Goal: Transaction & Acquisition: Purchase product/service

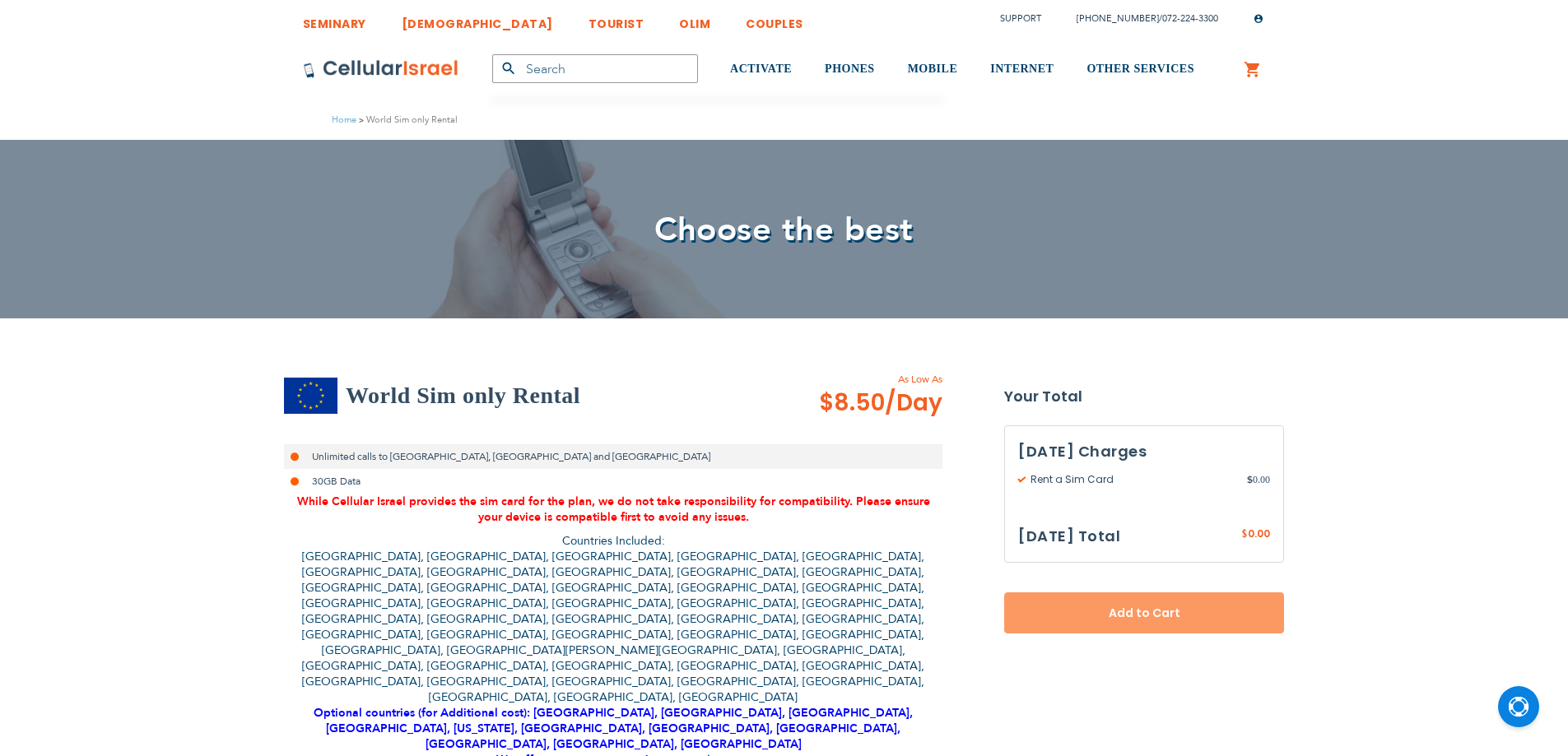
select select
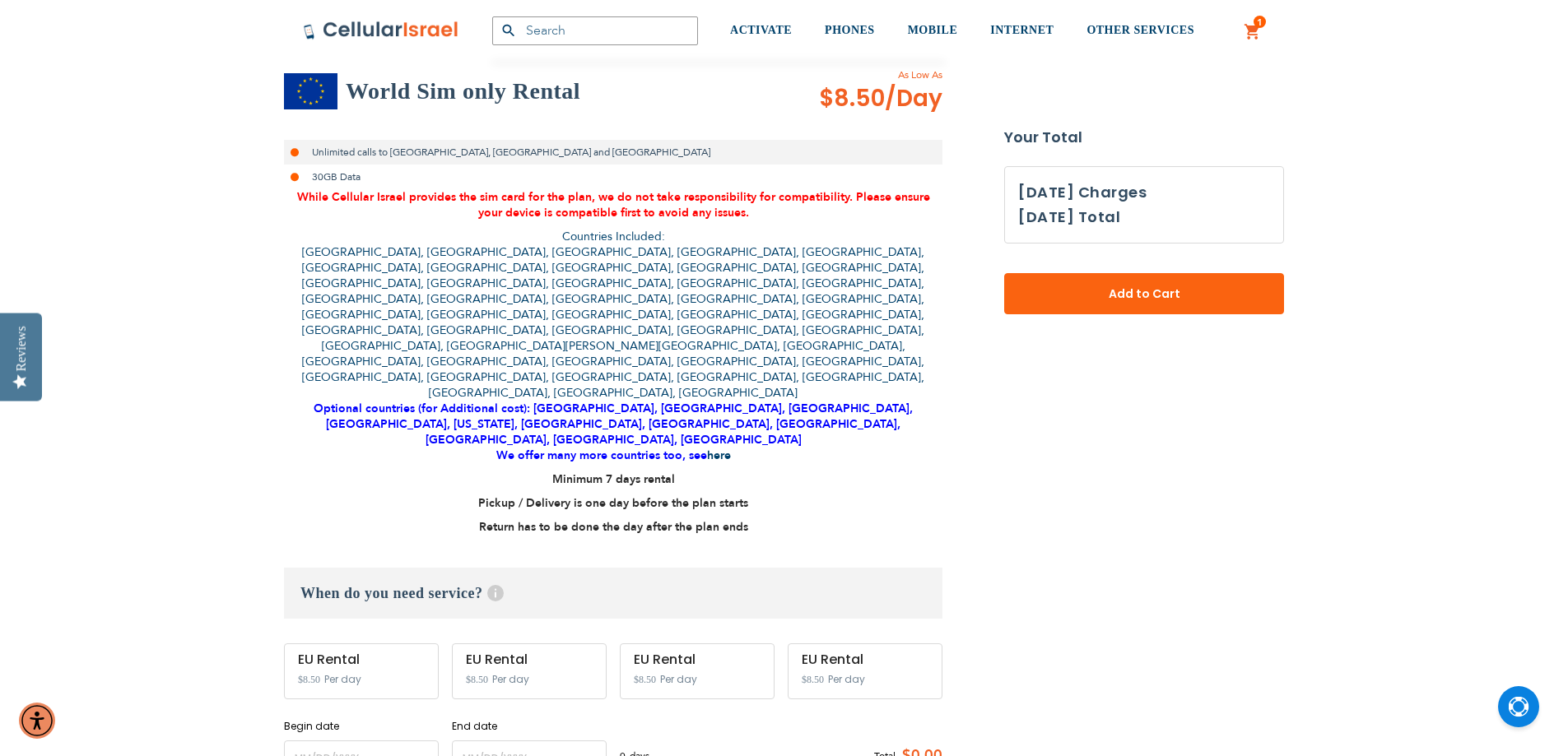
scroll to position [411, 0]
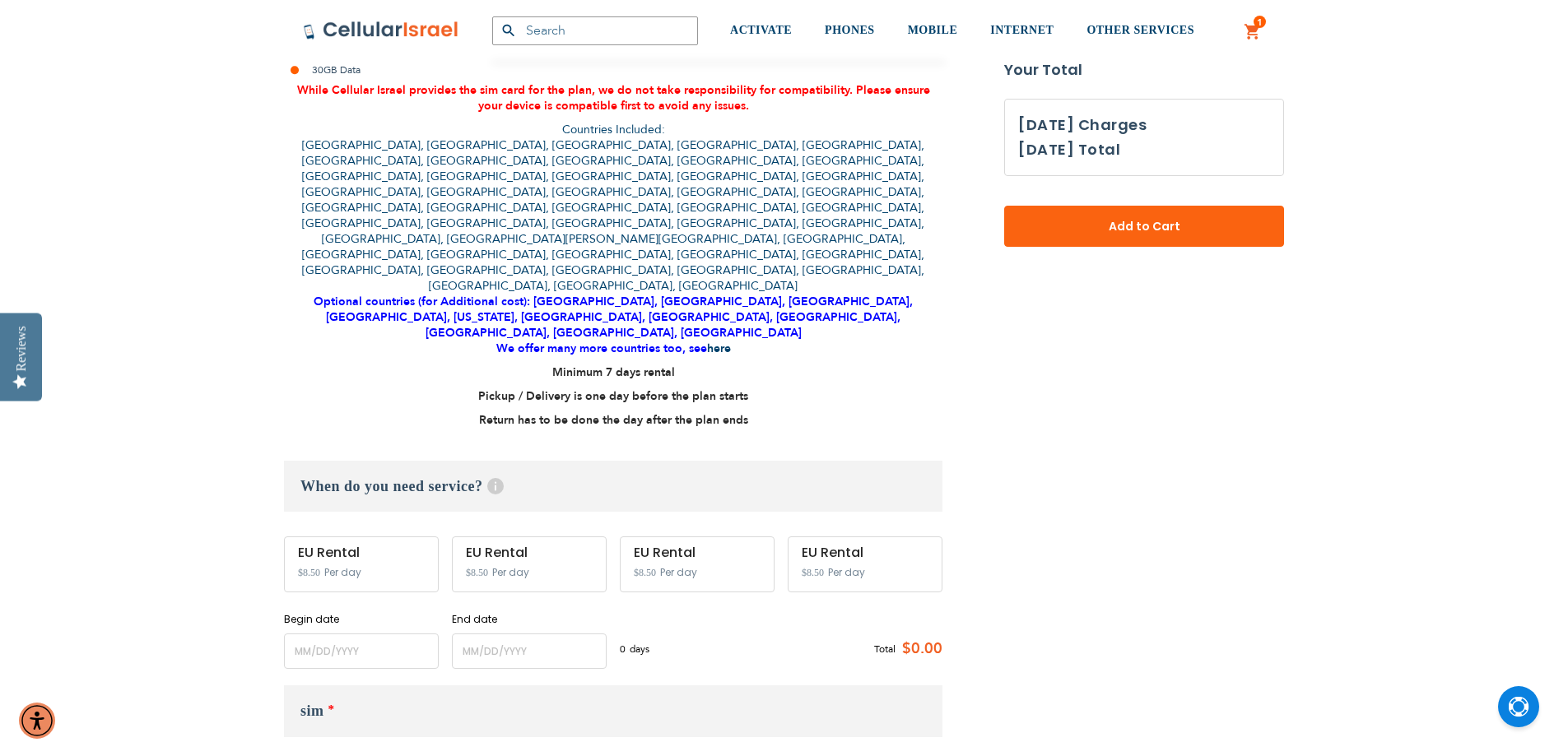
click at [366, 536] on div "EU Rental $8.50 Per day" at bounding box center [361, 564] width 155 height 56
click at [372, 634] on input "name" at bounding box center [361, 651] width 155 height 35
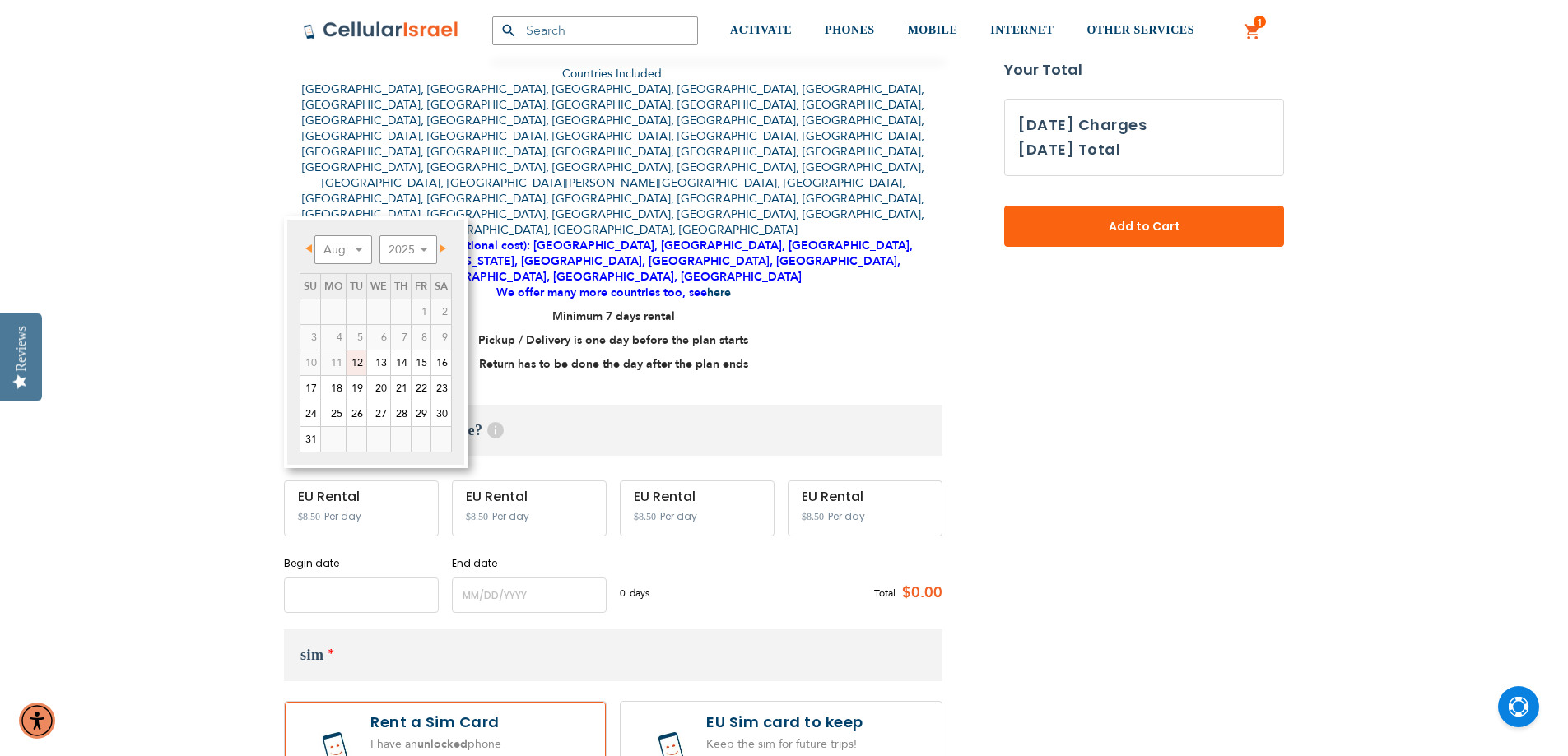
scroll to position [493, 0]
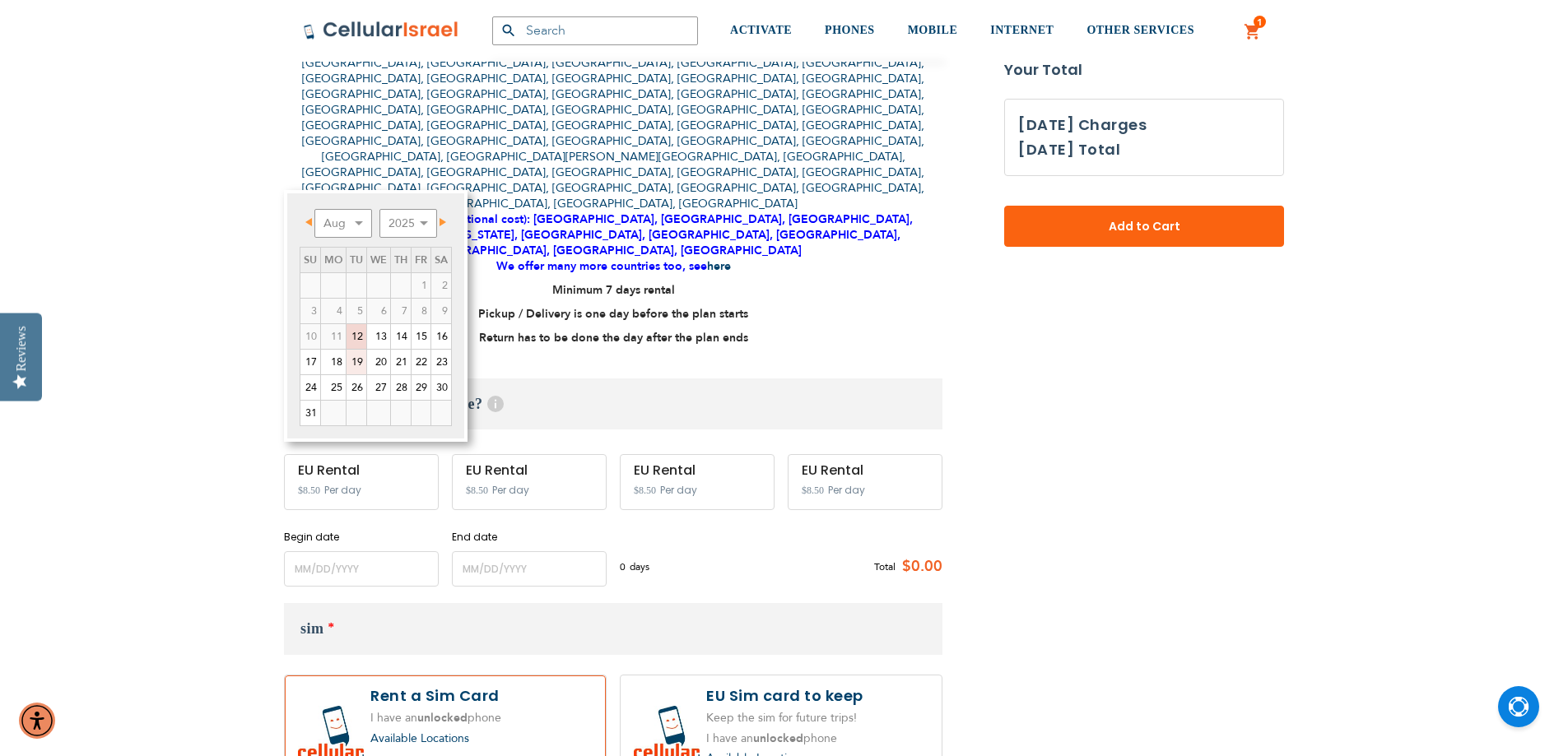
click at [360, 367] on link "19" at bounding box center [357, 362] width 20 height 25
type input "[DATE]"
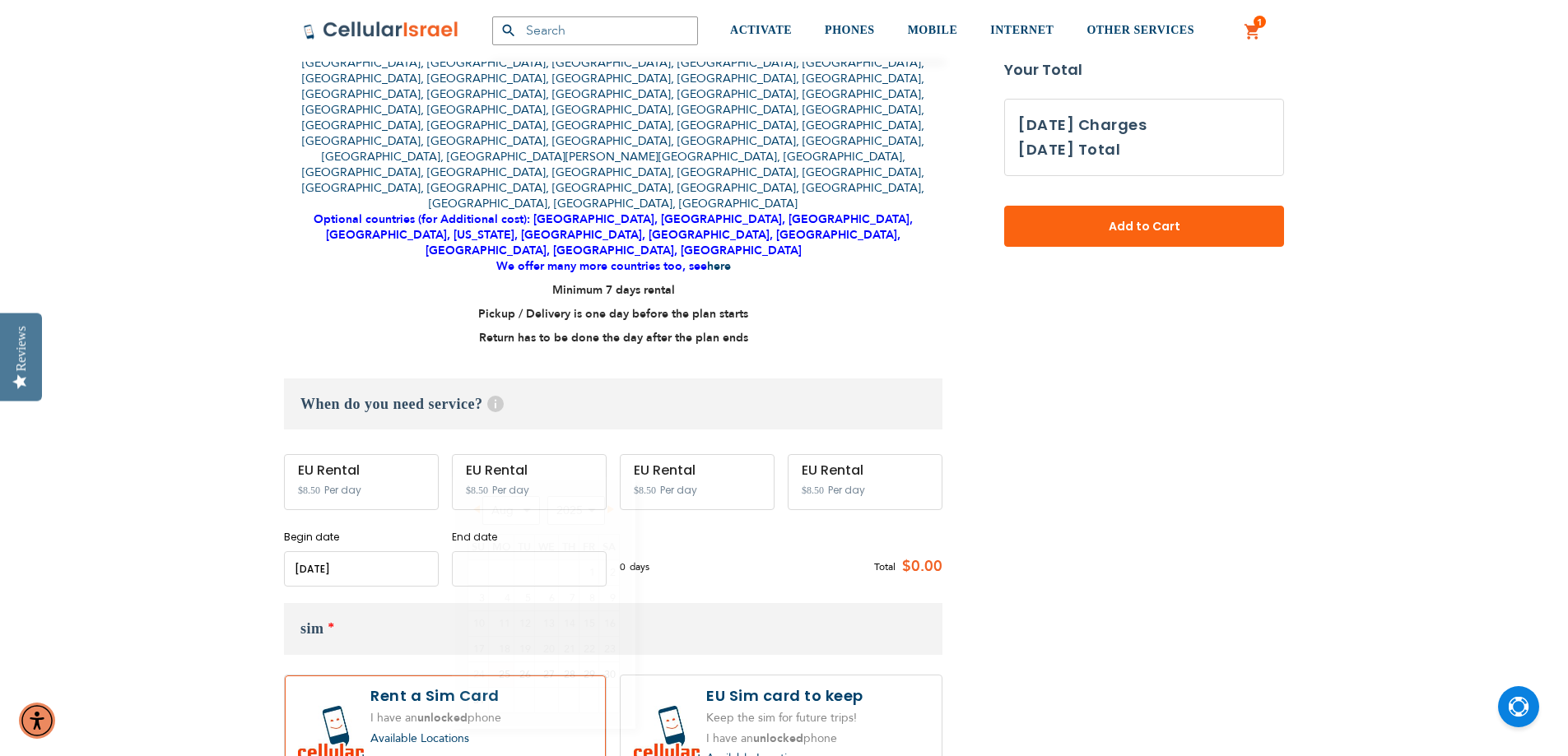
click at [488, 551] on input "name" at bounding box center [528, 568] width 155 height 35
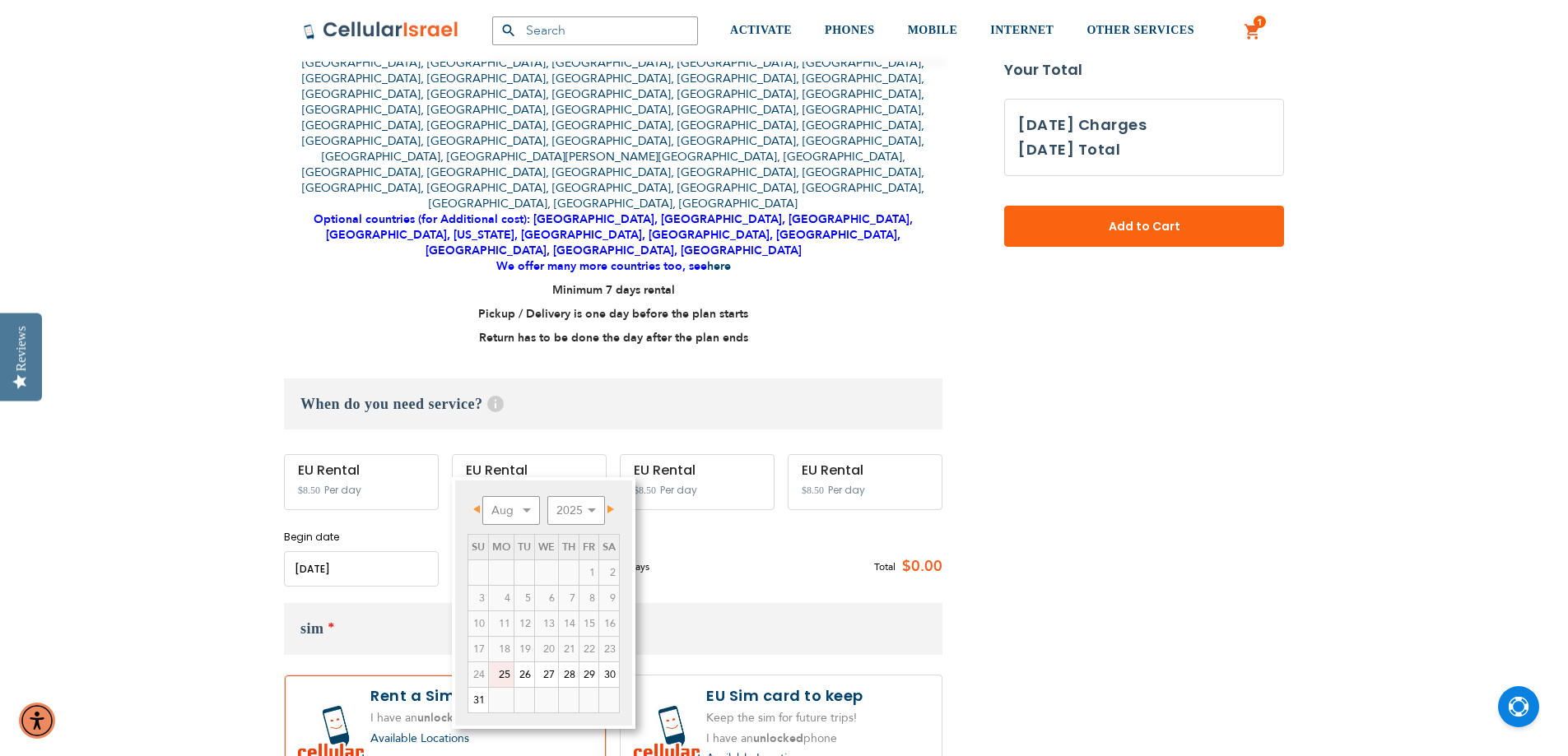
click at [505, 674] on link "25" at bounding box center [500, 674] width 25 height 25
type input "[DATE]"
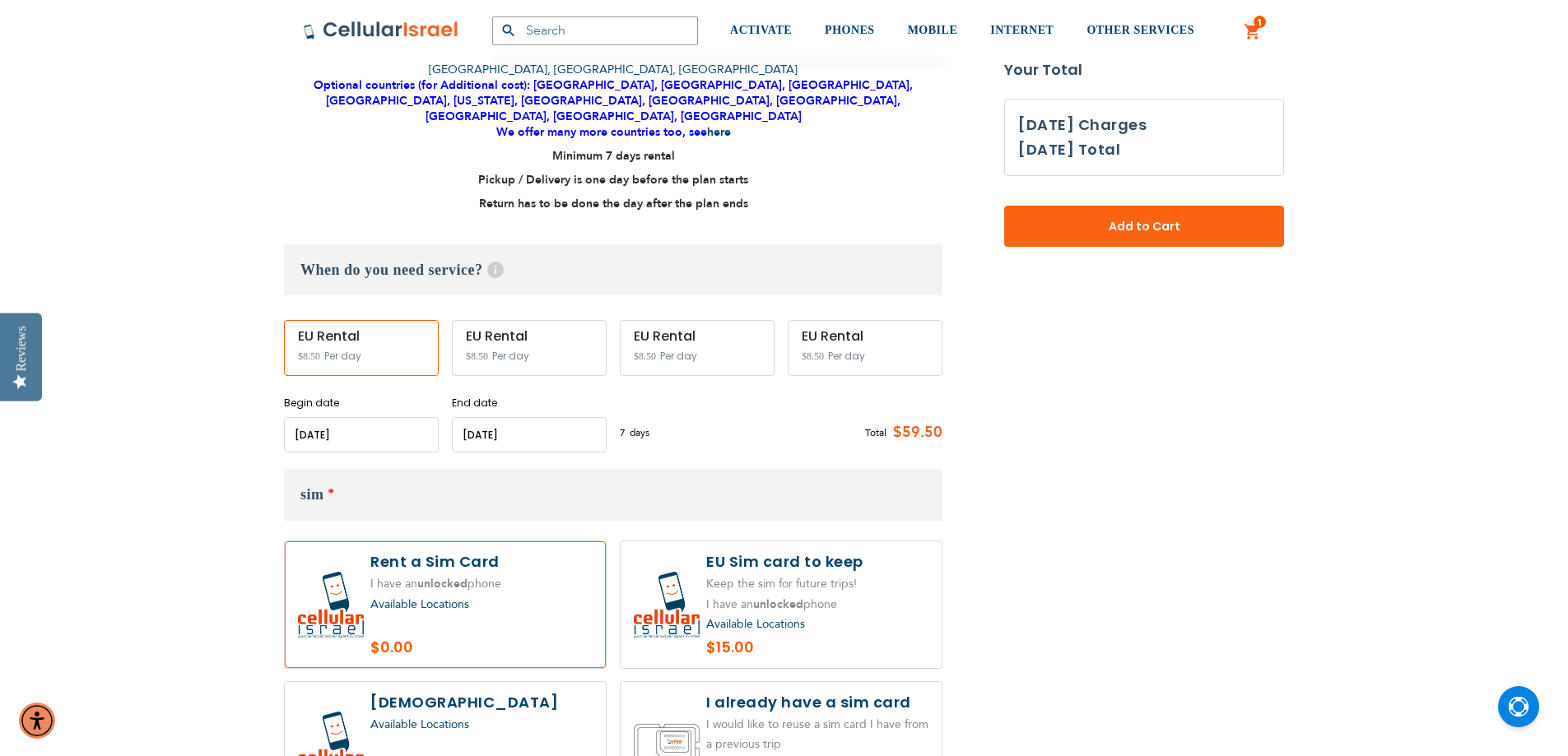
scroll to position [658, 0]
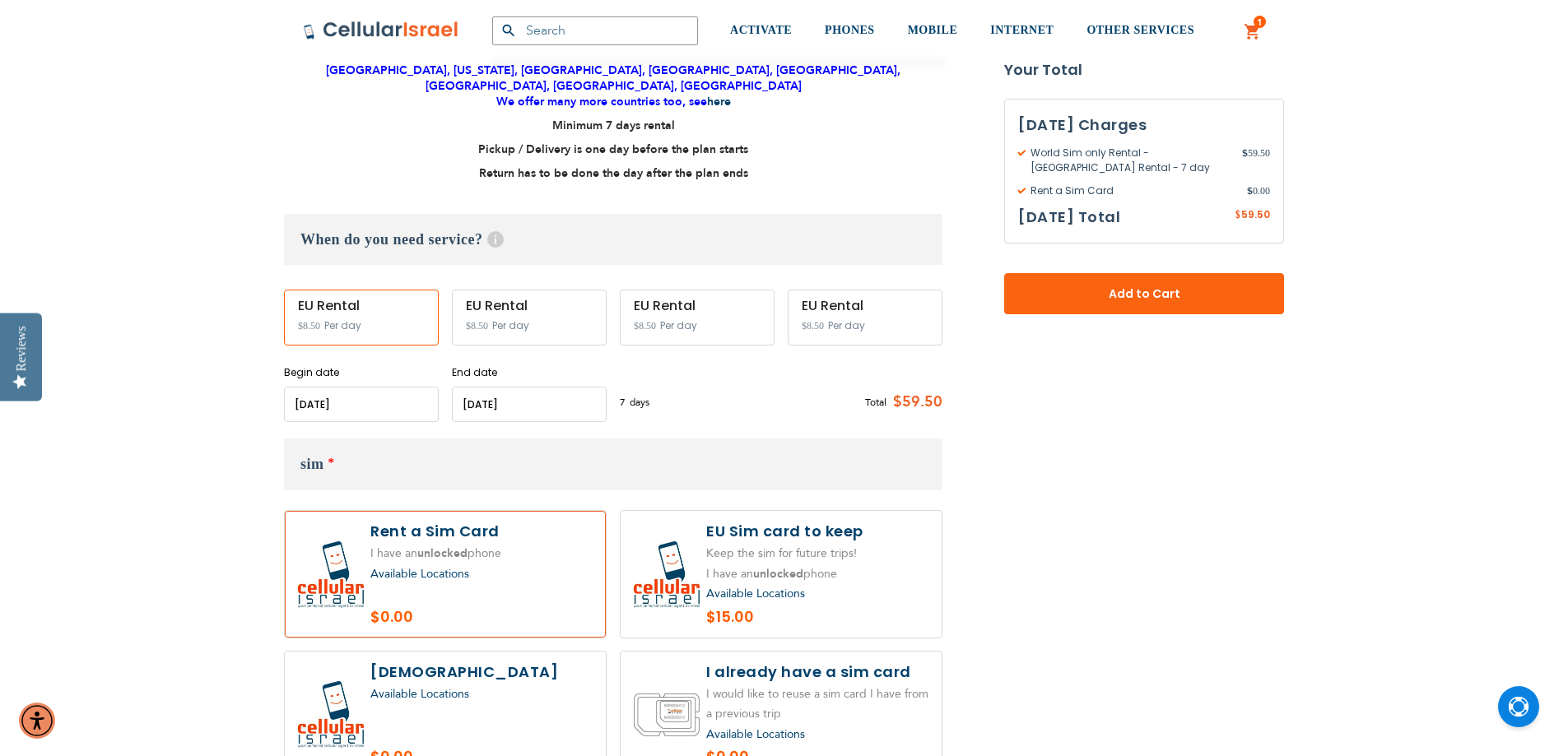
click at [543, 511] on label at bounding box center [444, 574] width 321 height 127
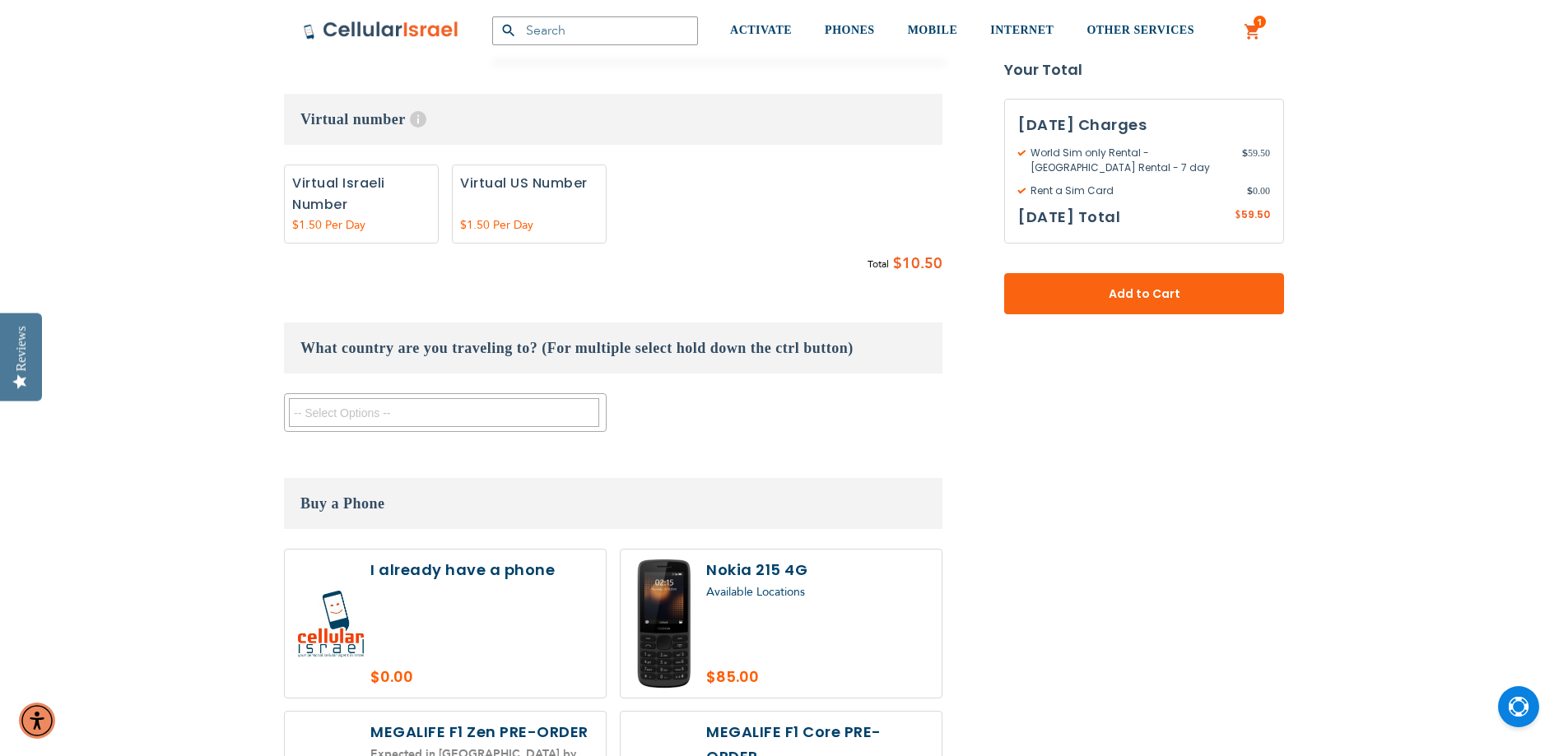
scroll to position [1399, 0]
click at [396, 400] on textarea "Search" at bounding box center [443, 414] width 311 height 29
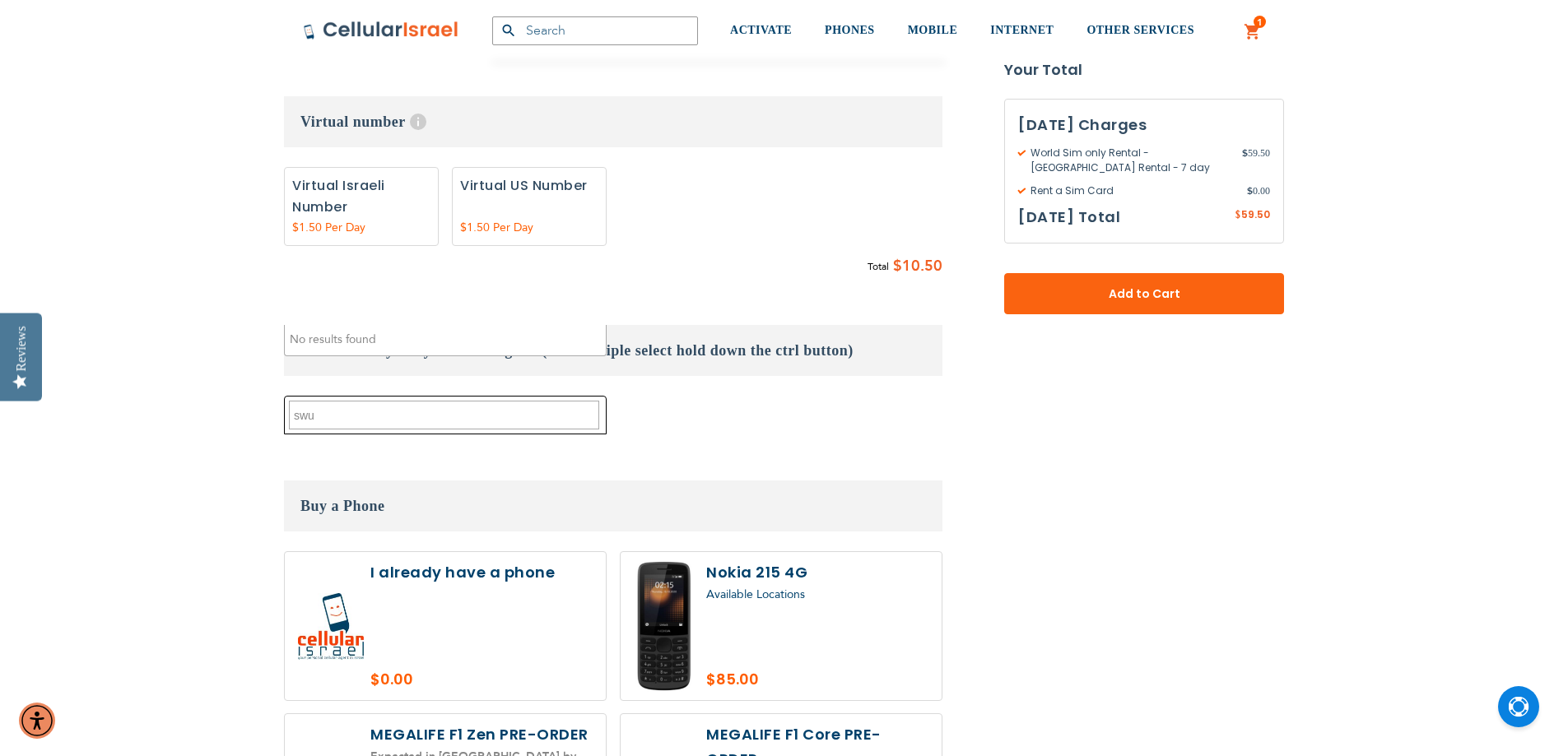
type textarea "sw"
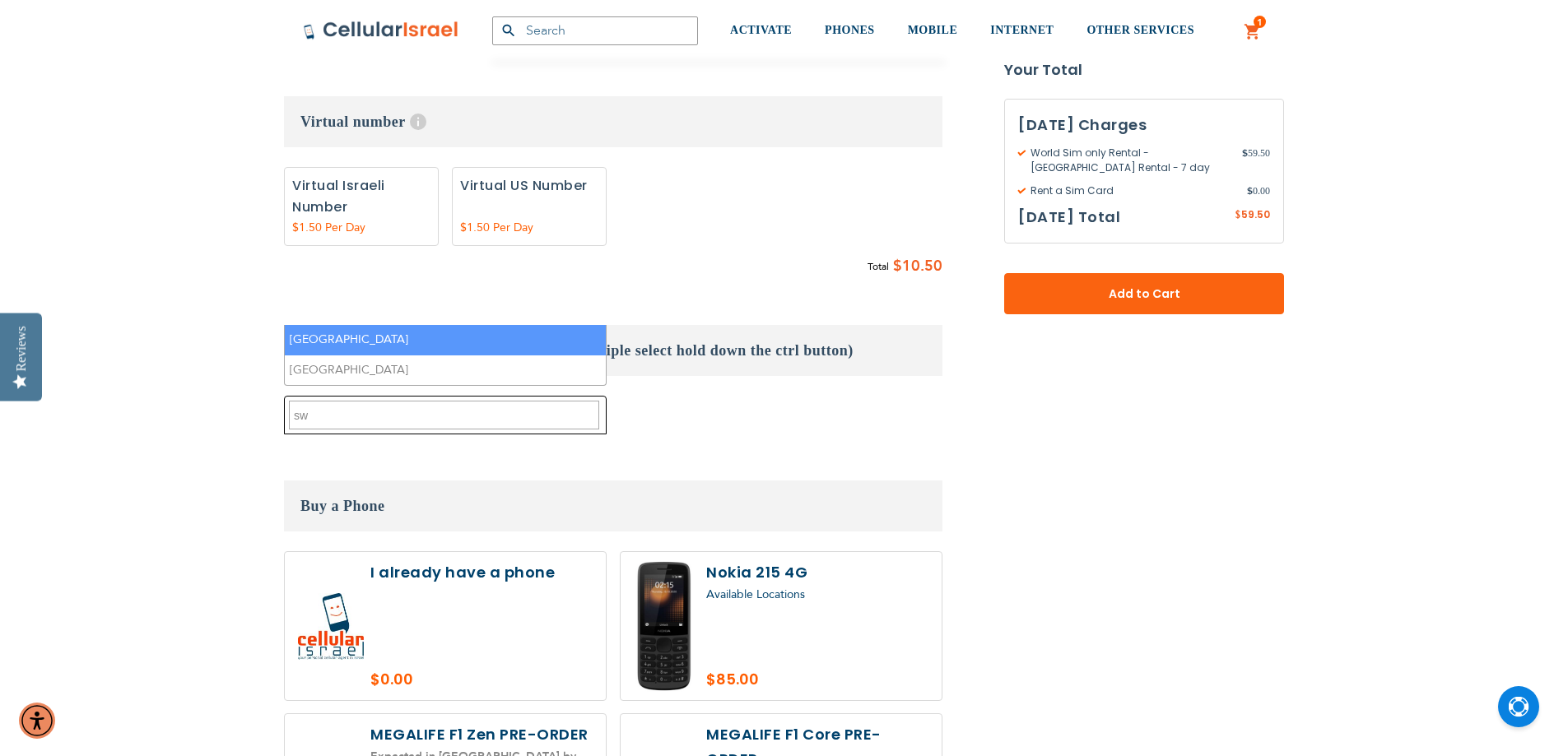
select select "9407"
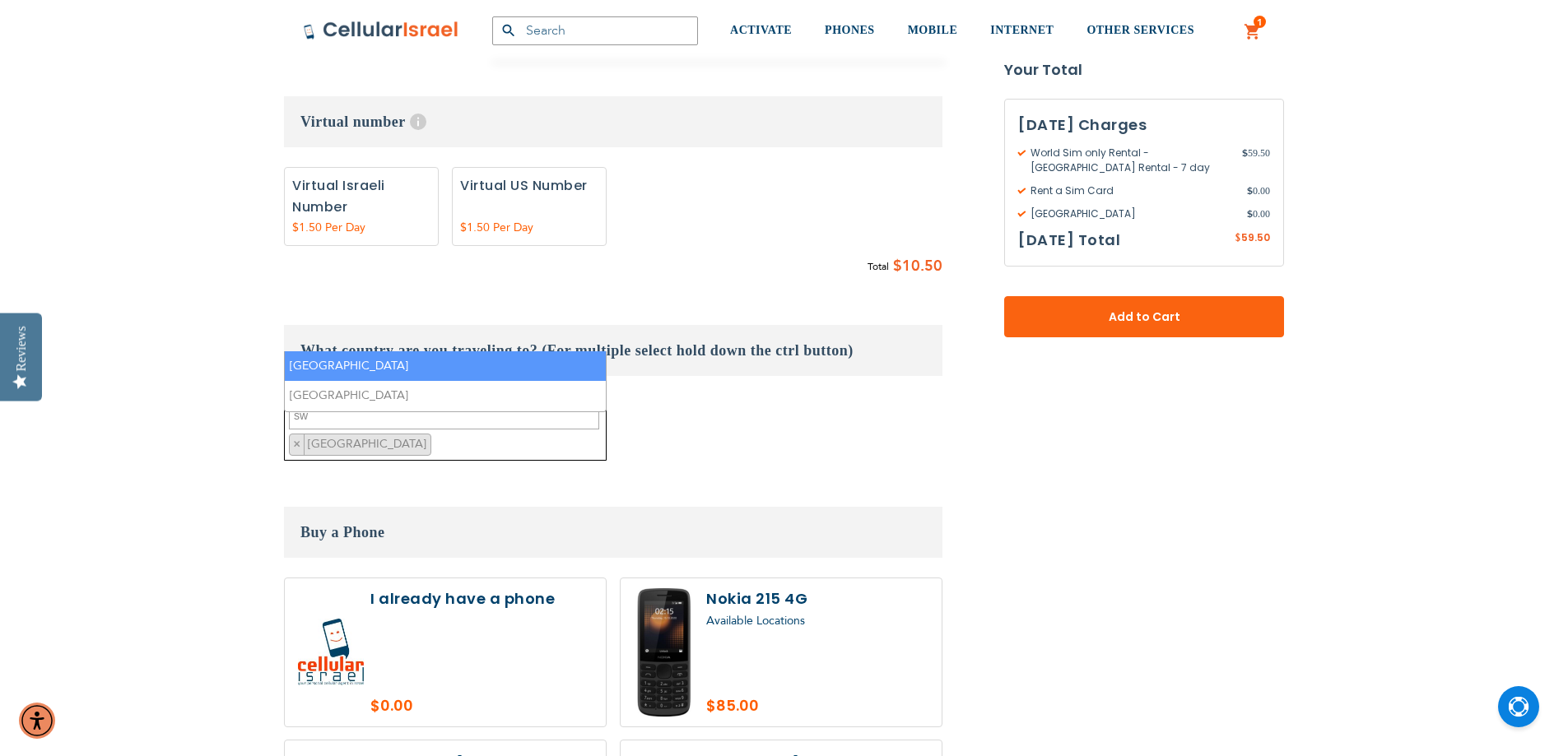
scroll to position [1008, 0]
type textarea "sw"
click at [355, 370] on li "[GEOGRAPHIC_DATA]" at bounding box center [444, 367] width 321 height 30
select select
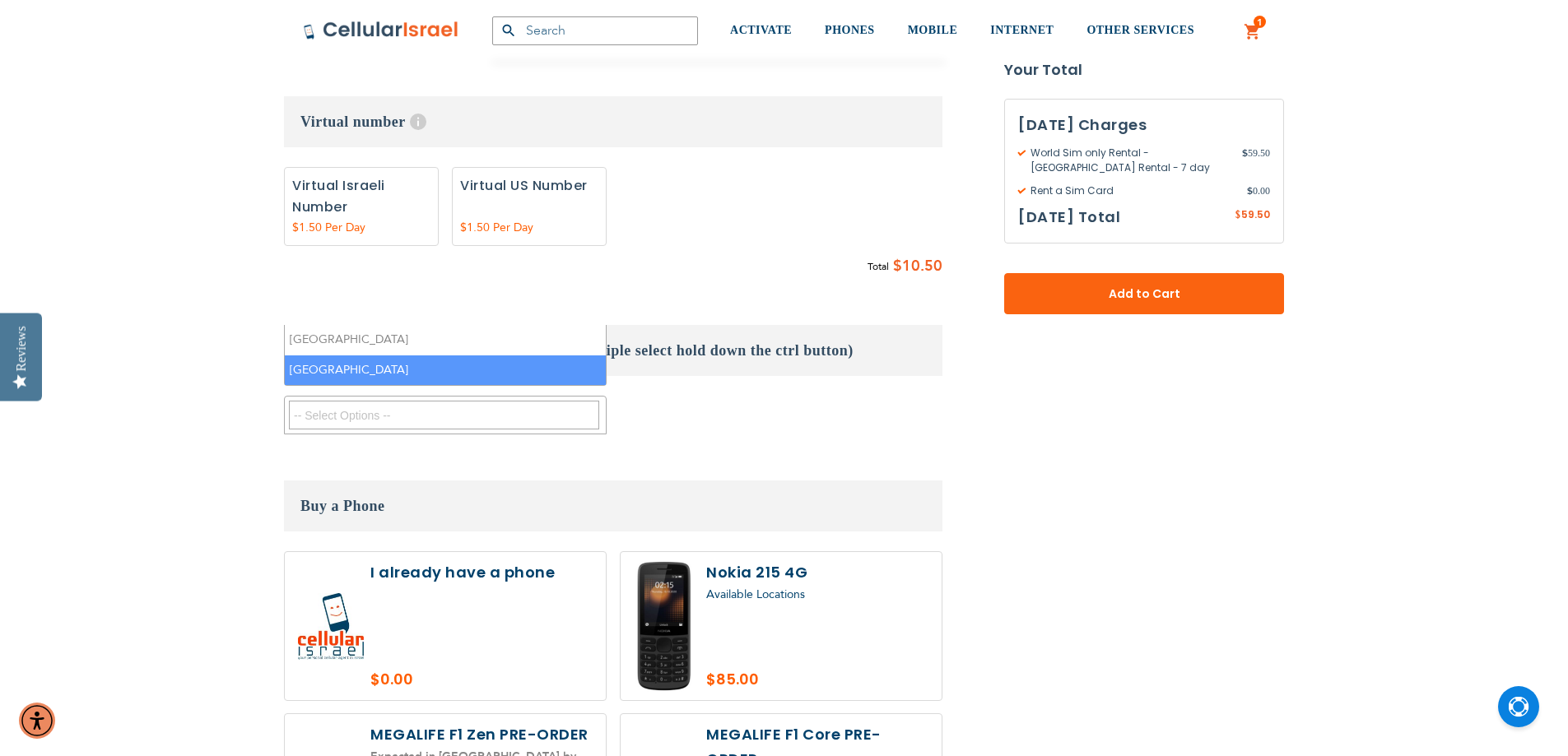
click at [428, 552] on label at bounding box center [444, 626] width 321 height 148
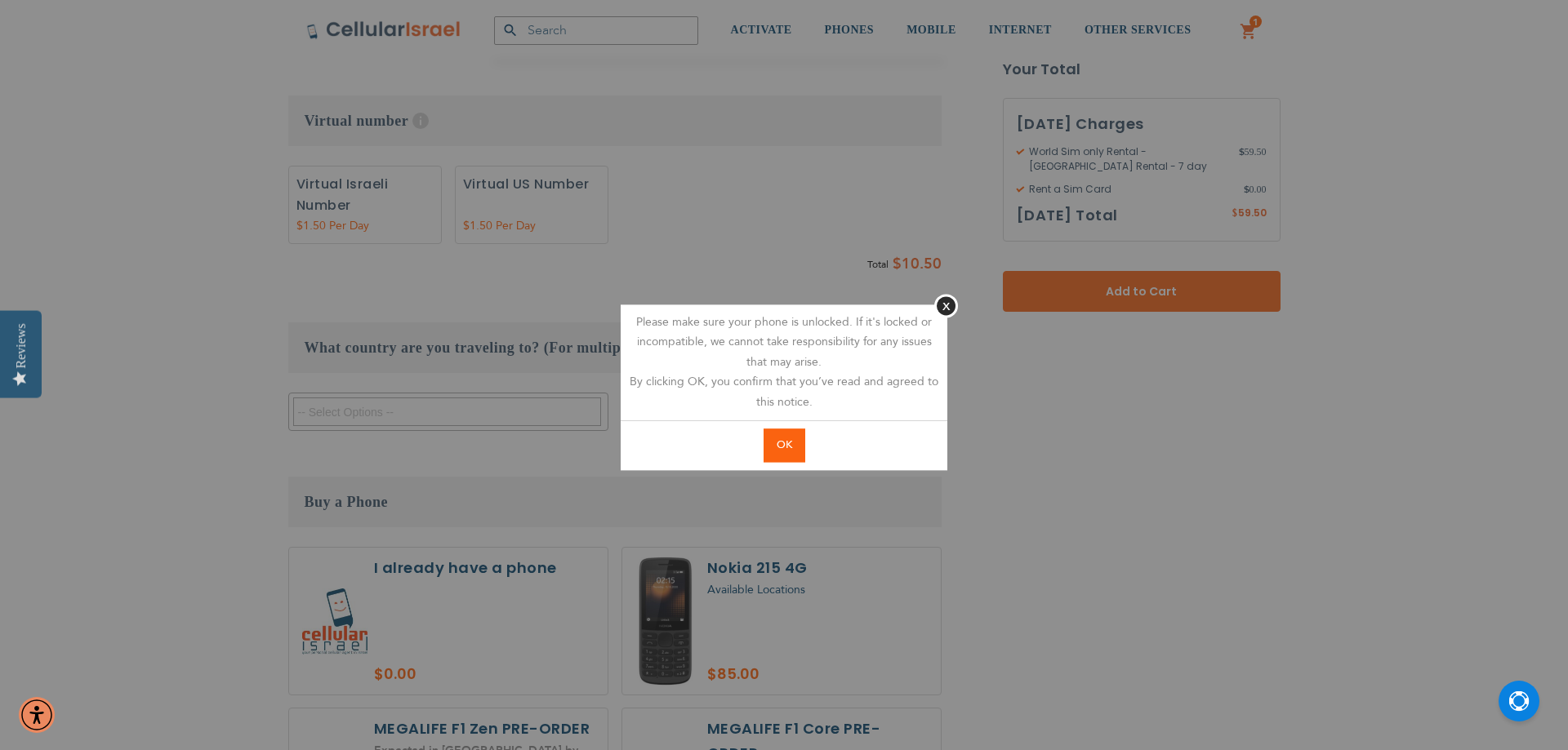
click at [776, 434] on button "OK" at bounding box center [785, 446] width 42 height 34
radio input "true"
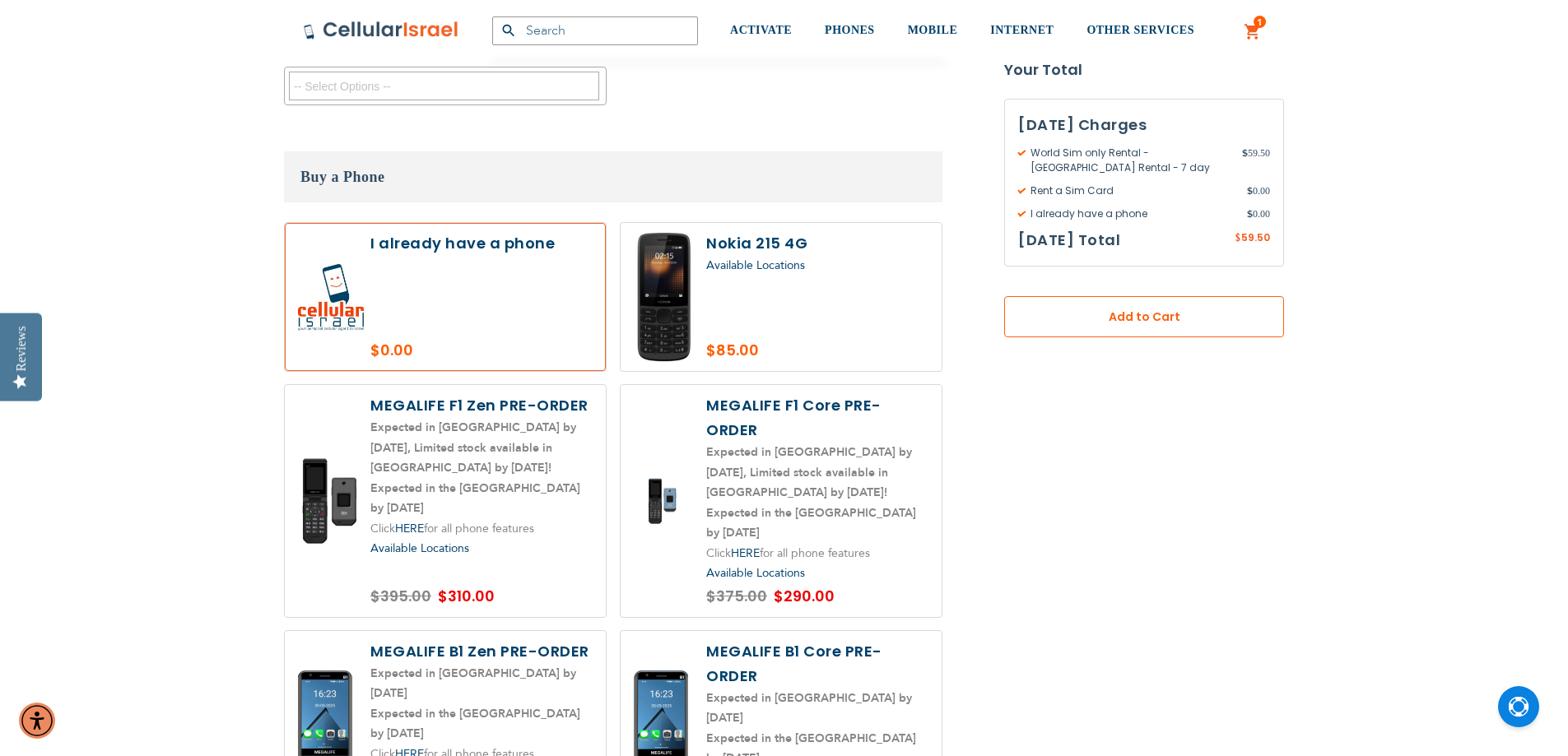
click at [1069, 335] on button "Add to Cart" at bounding box center [1144, 317] width 280 height 41
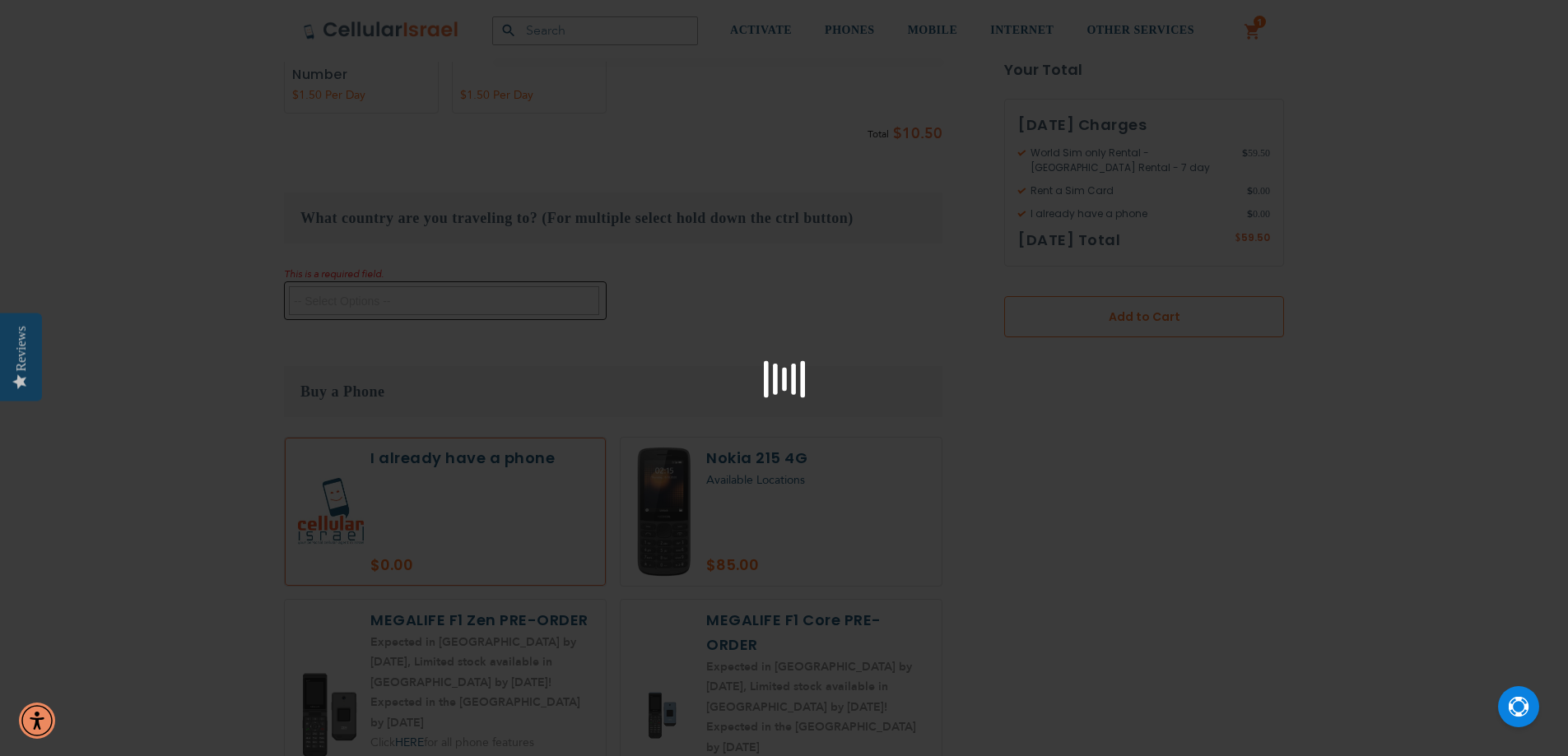
scroll to position [1562, 0]
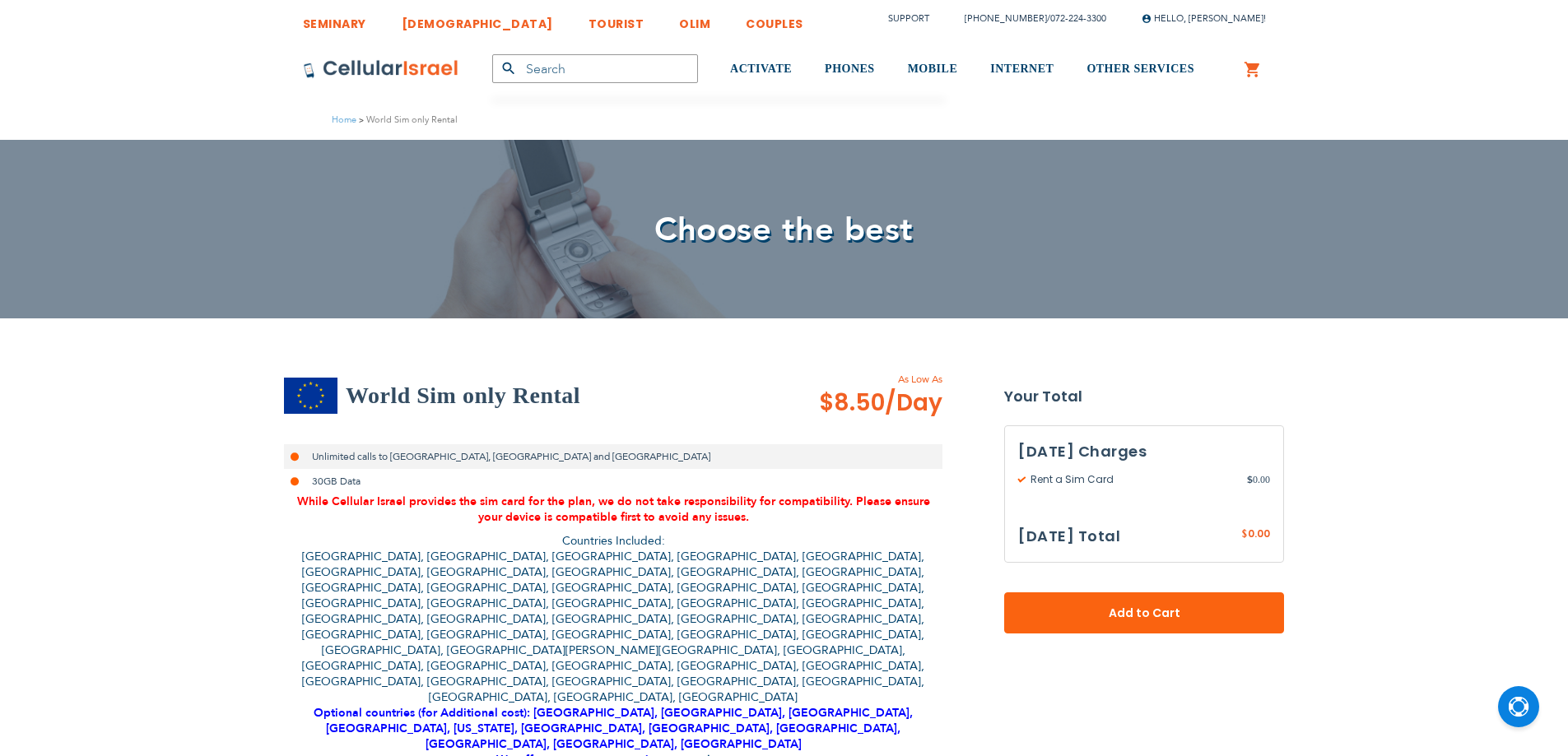
select select
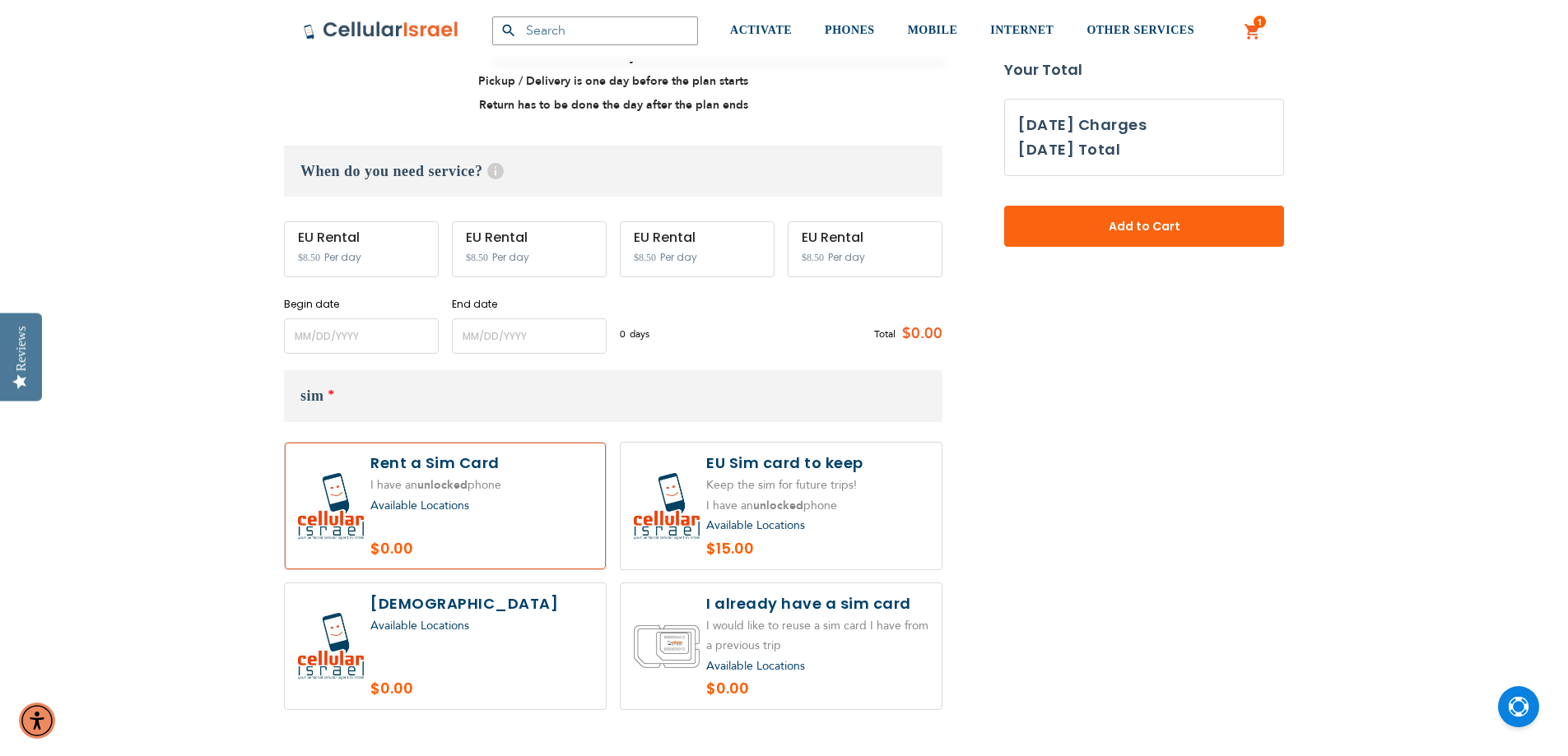
scroll to position [741, 0]
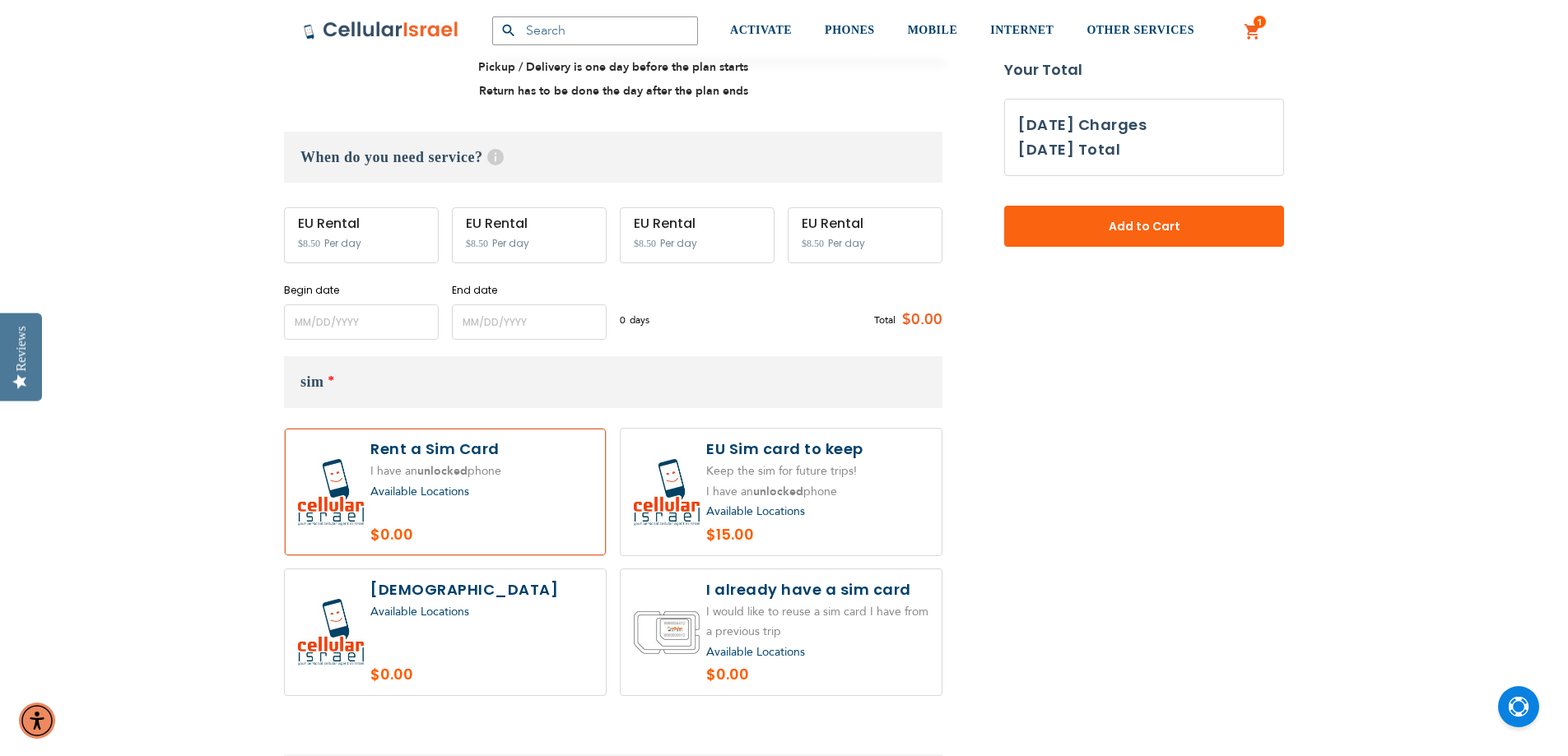
click at [413, 484] on span "Available Locations" at bounding box center [419, 492] width 99 height 16
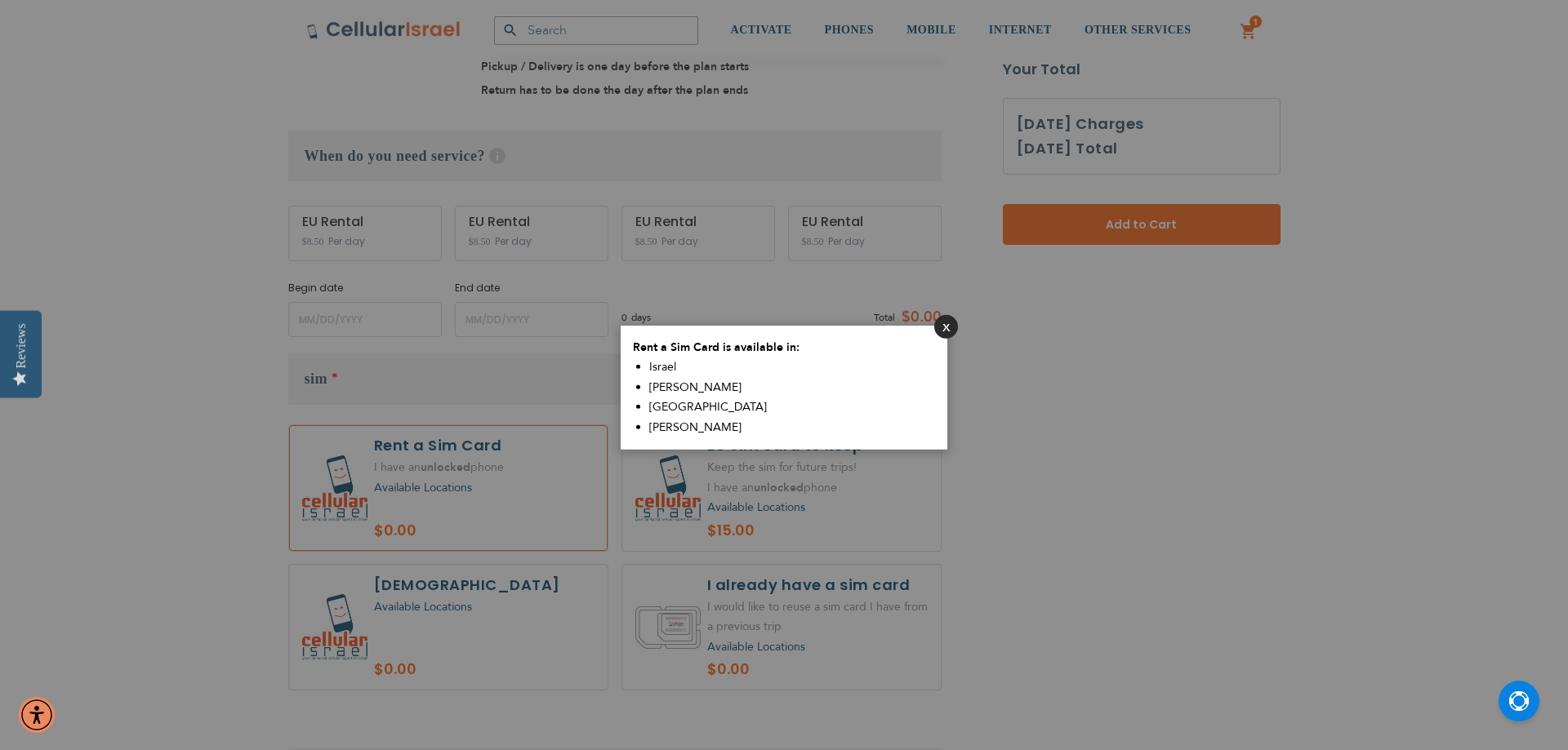
click at [941, 321] on button "Close" at bounding box center [947, 326] width 24 height 24
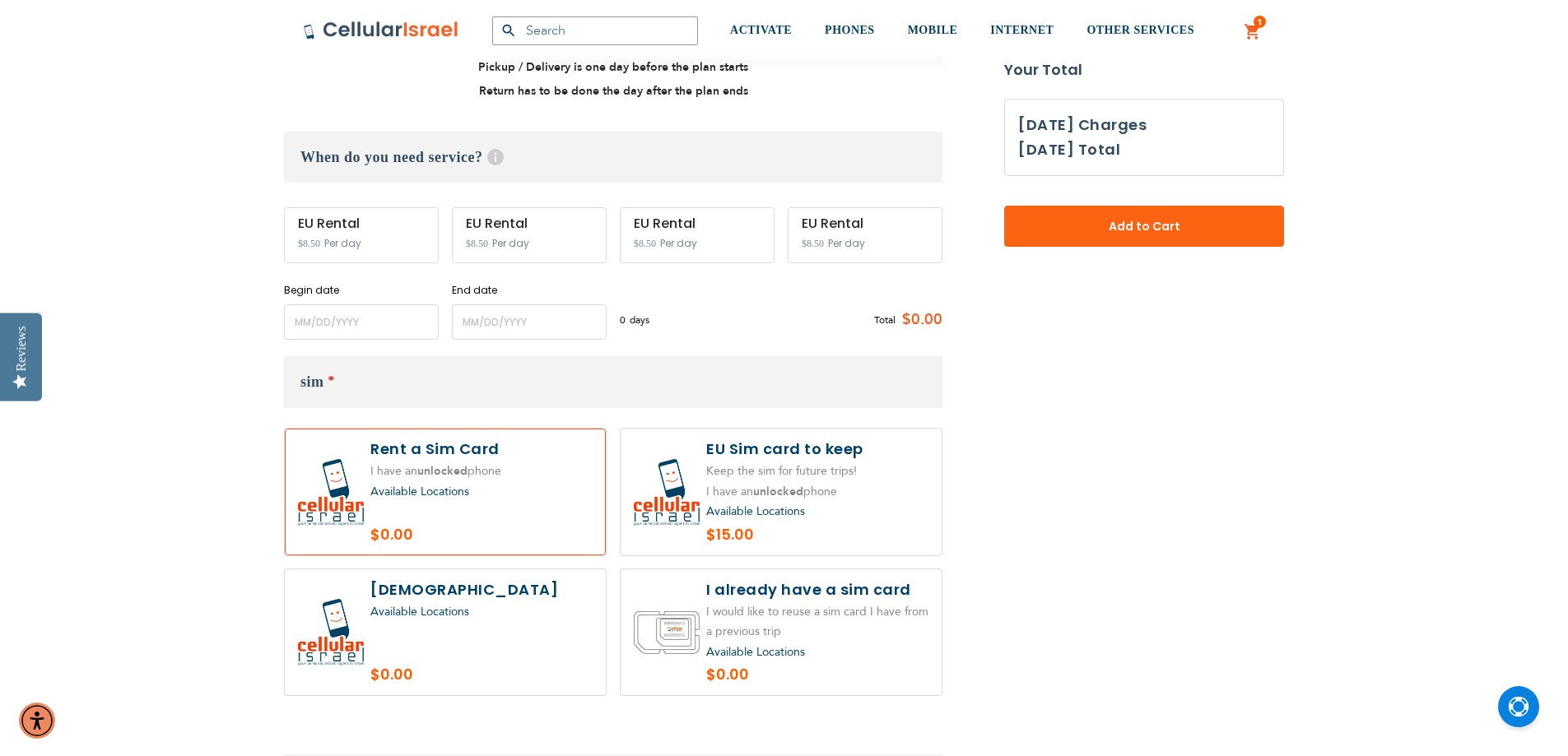
click at [760, 503] on span "Available Locations" at bounding box center [755, 511] width 99 height 16
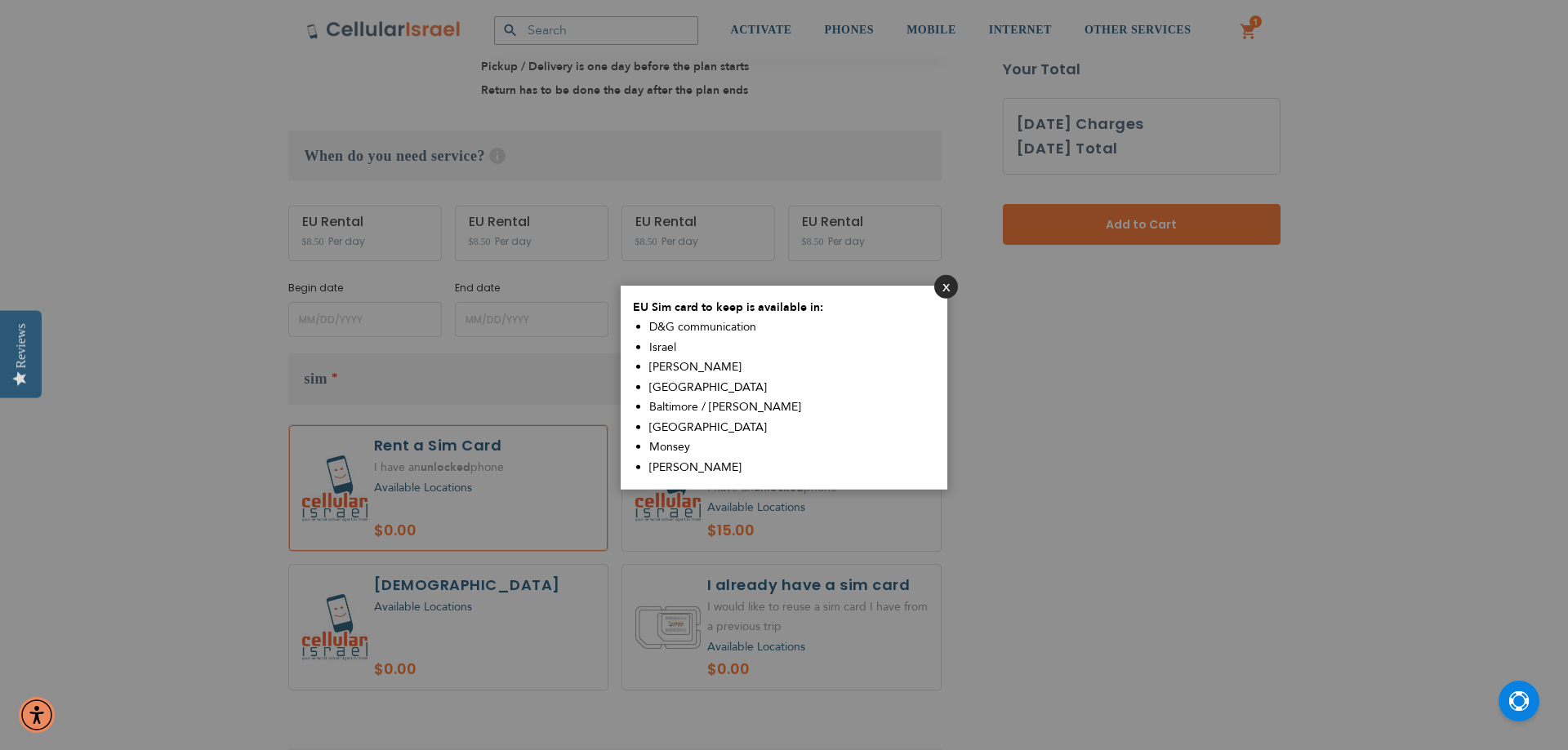
click at [944, 285] on button "Close" at bounding box center [947, 286] width 24 height 24
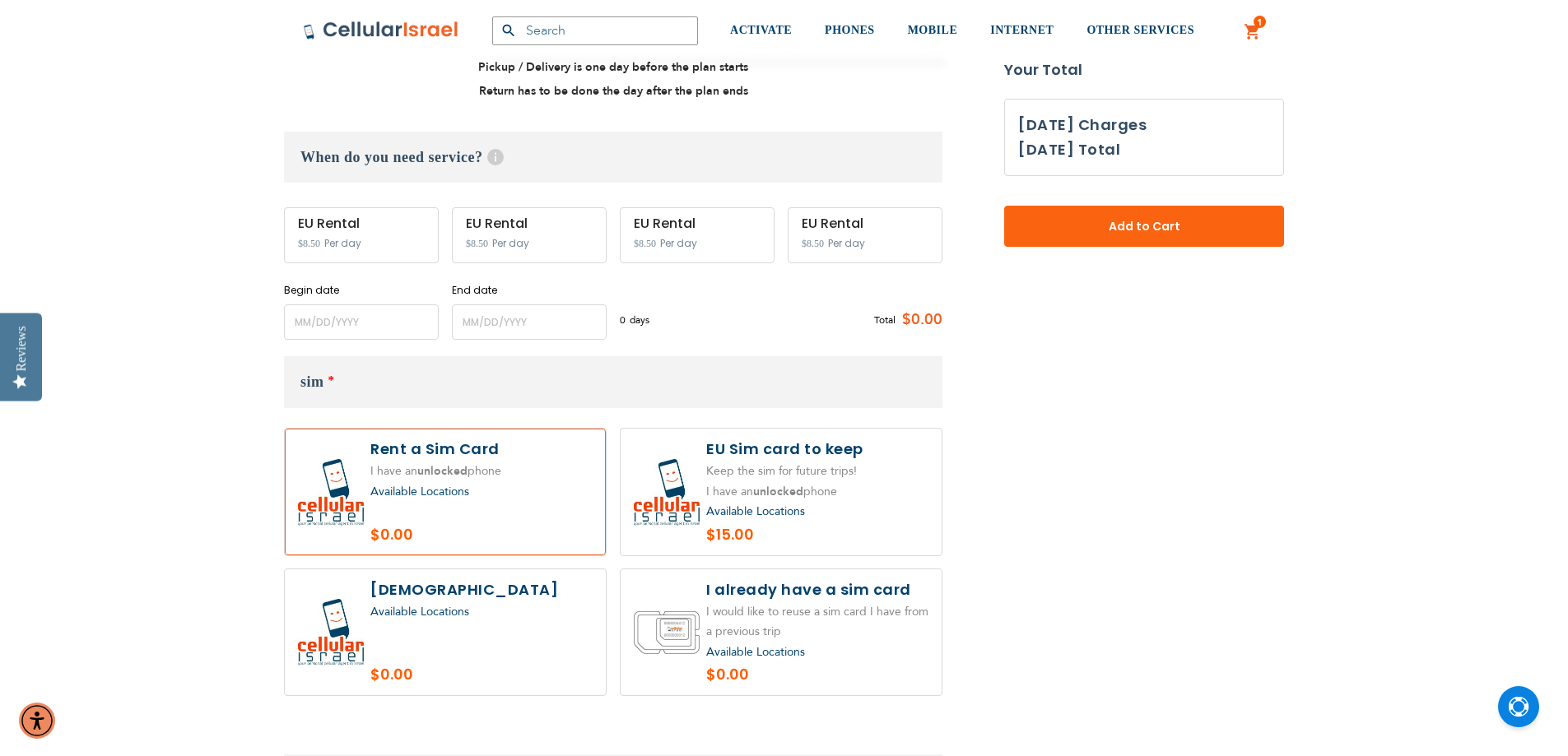
click at [449, 484] on span "Available Locations" at bounding box center [419, 492] width 99 height 16
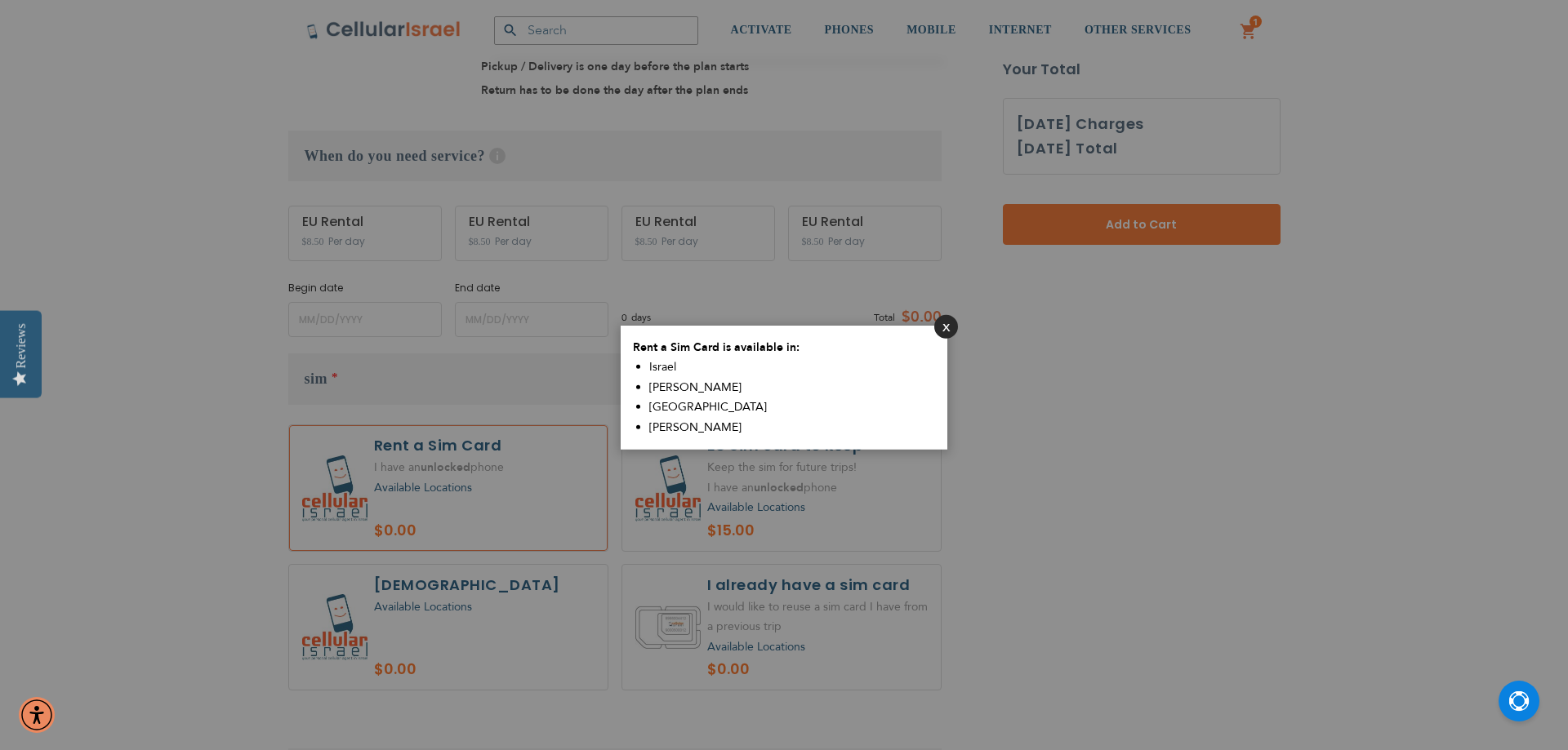
click at [939, 327] on button "Close" at bounding box center [947, 326] width 24 height 24
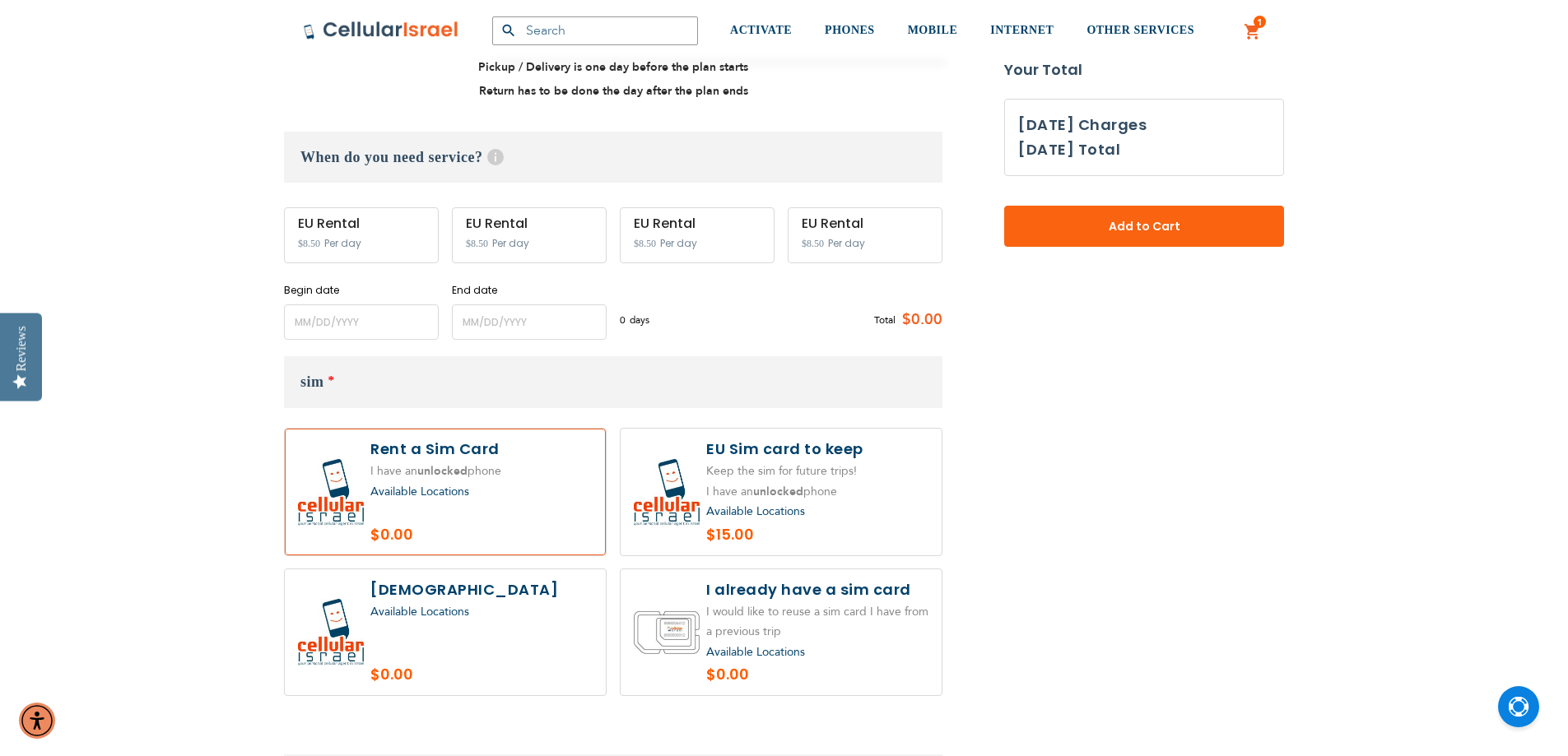
click at [438, 428] on label at bounding box center [444, 491] width 321 height 127
click at [404, 305] on input "name" at bounding box center [361, 322] width 155 height 35
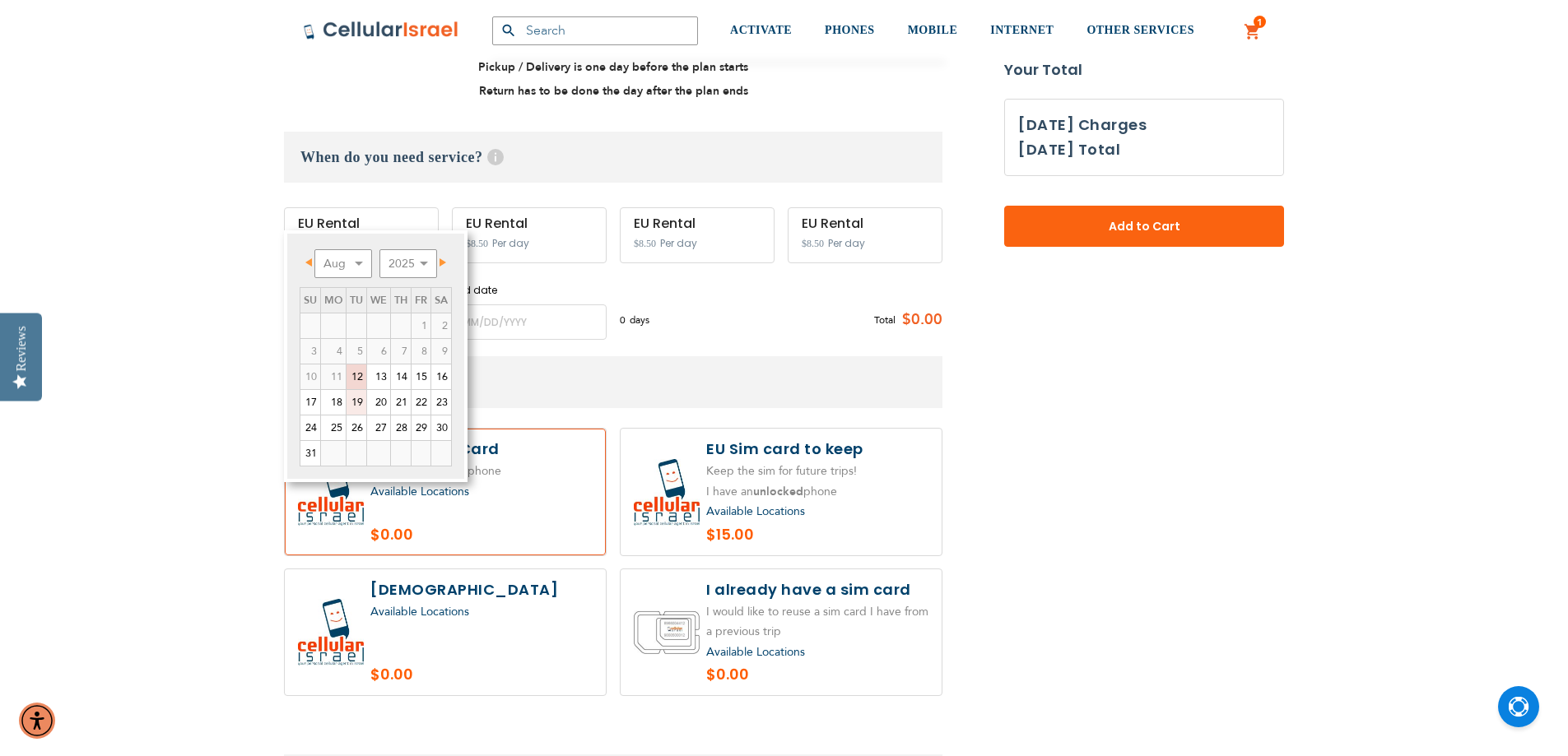
drag, startPoint x: 356, startPoint y: 395, endPoint x: 472, endPoint y: 283, distance: 161.2
click at [356, 395] on link "19" at bounding box center [357, 402] width 20 height 25
type input "[DATE]"
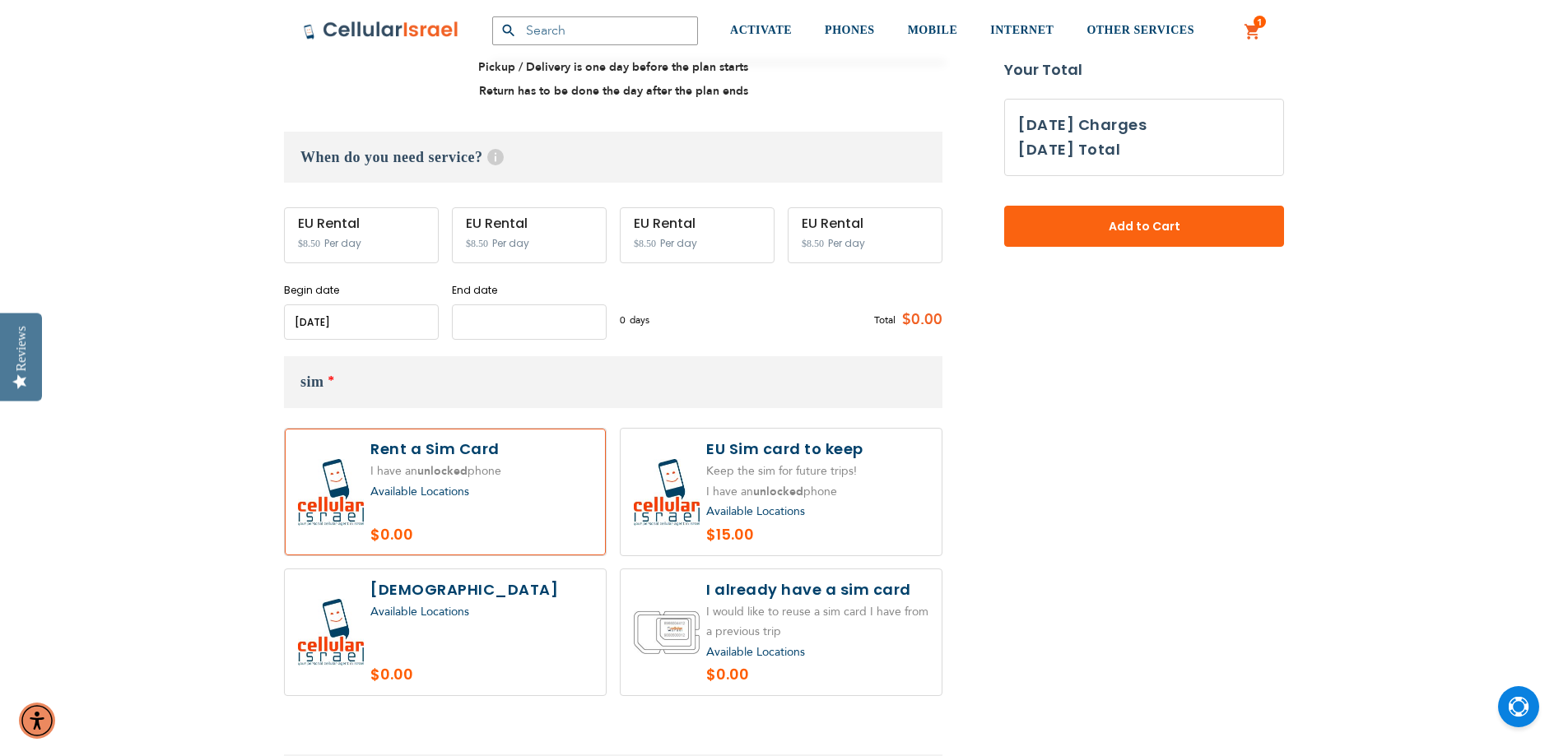
click at [519, 305] on input "name" at bounding box center [528, 322] width 155 height 35
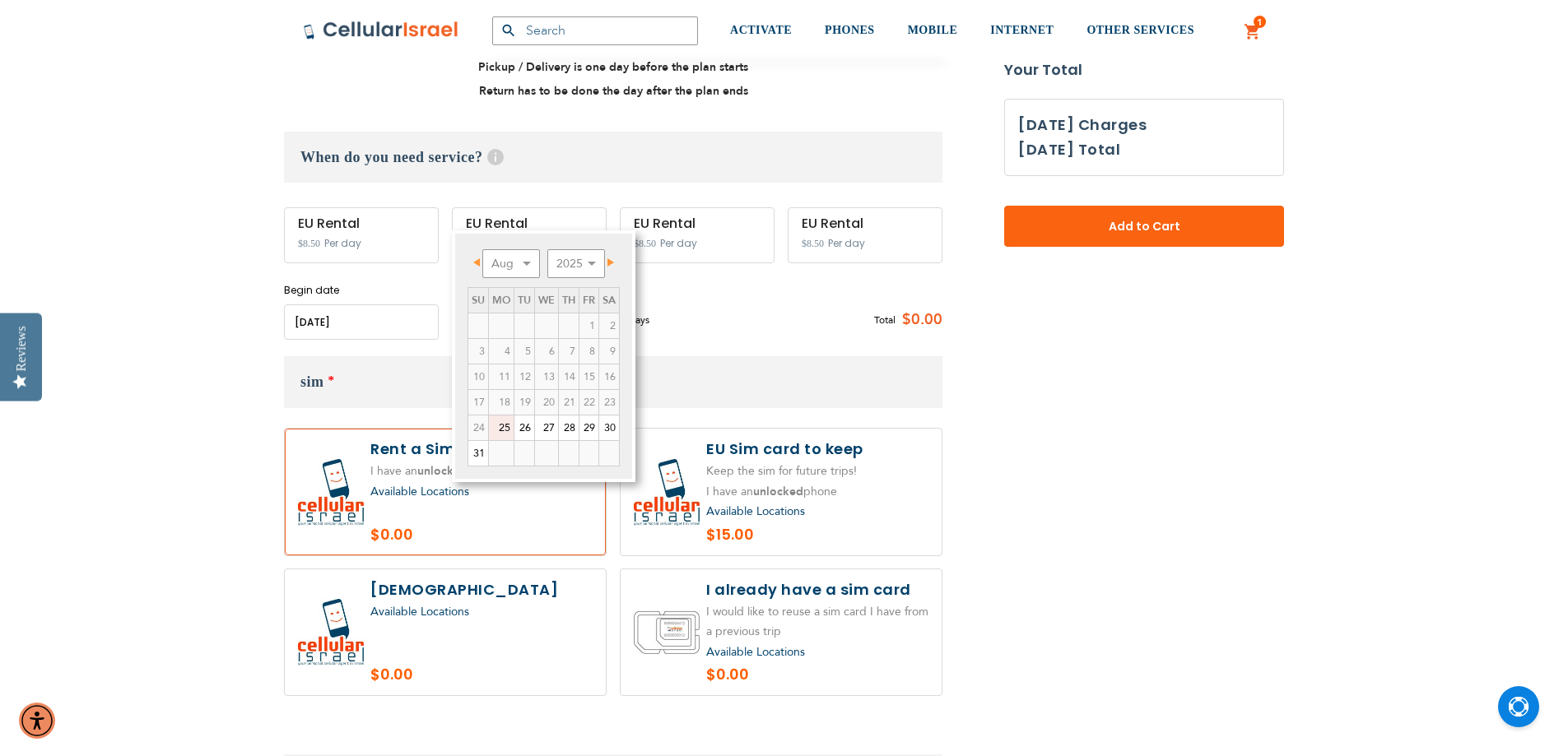
click at [498, 427] on link "25" at bounding box center [500, 427] width 25 height 25
type input "[DATE]"
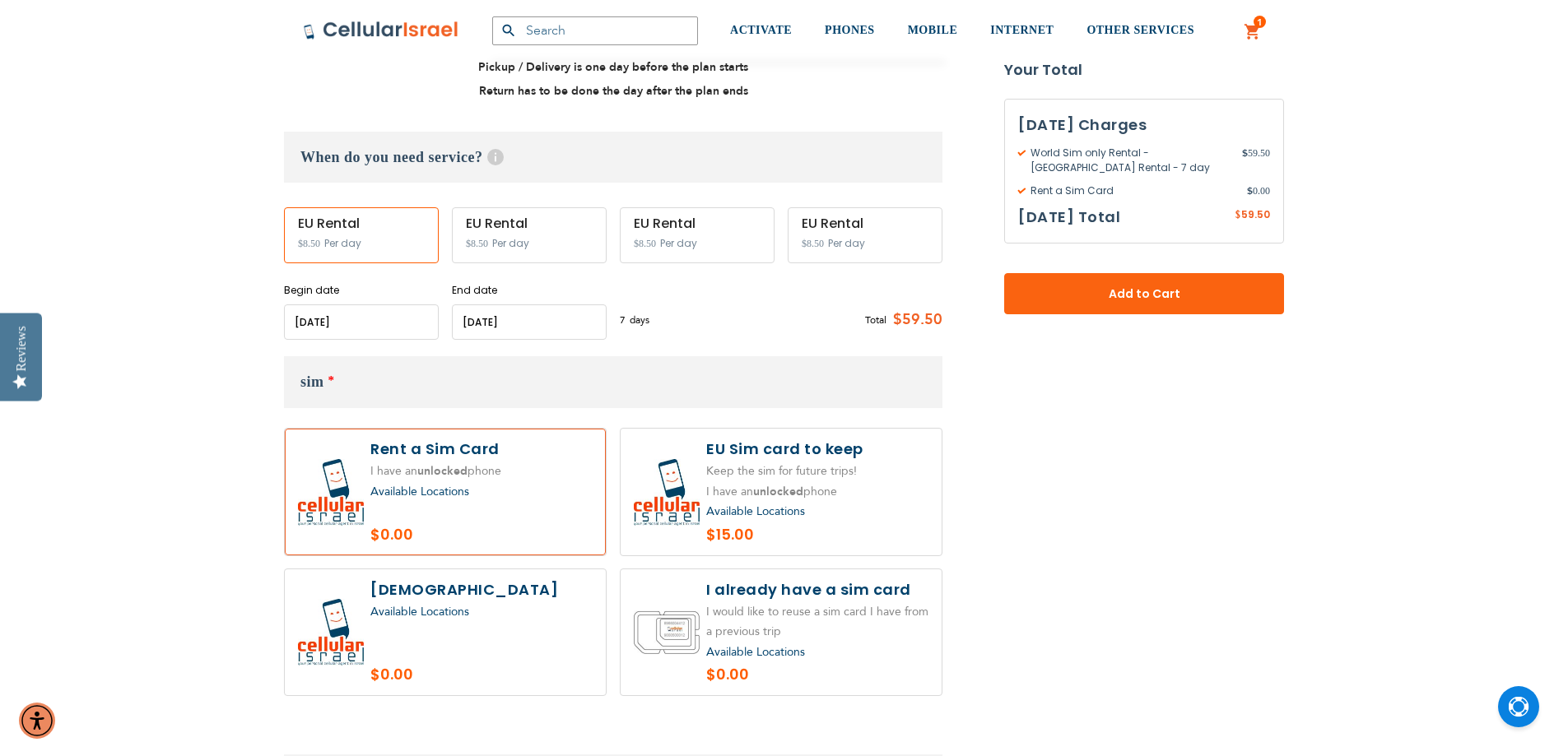
click at [1047, 450] on form "World Sim only Rental As Low As $8.50 /Day Unlimited calls to [GEOGRAPHIC_DATA]…" at bounding box center [783, 760] width 1000 height 2257
click at [507, 237] on span "Per day" at bounding box center [510, 244] width 37 height 15
click at [401, 208] on div "EU Rental $8.50 Per day" at bounding box center [361, 236] width 155 height 56
click at [427, 428] on label at bounding box center [444, 491] width 321 height 127
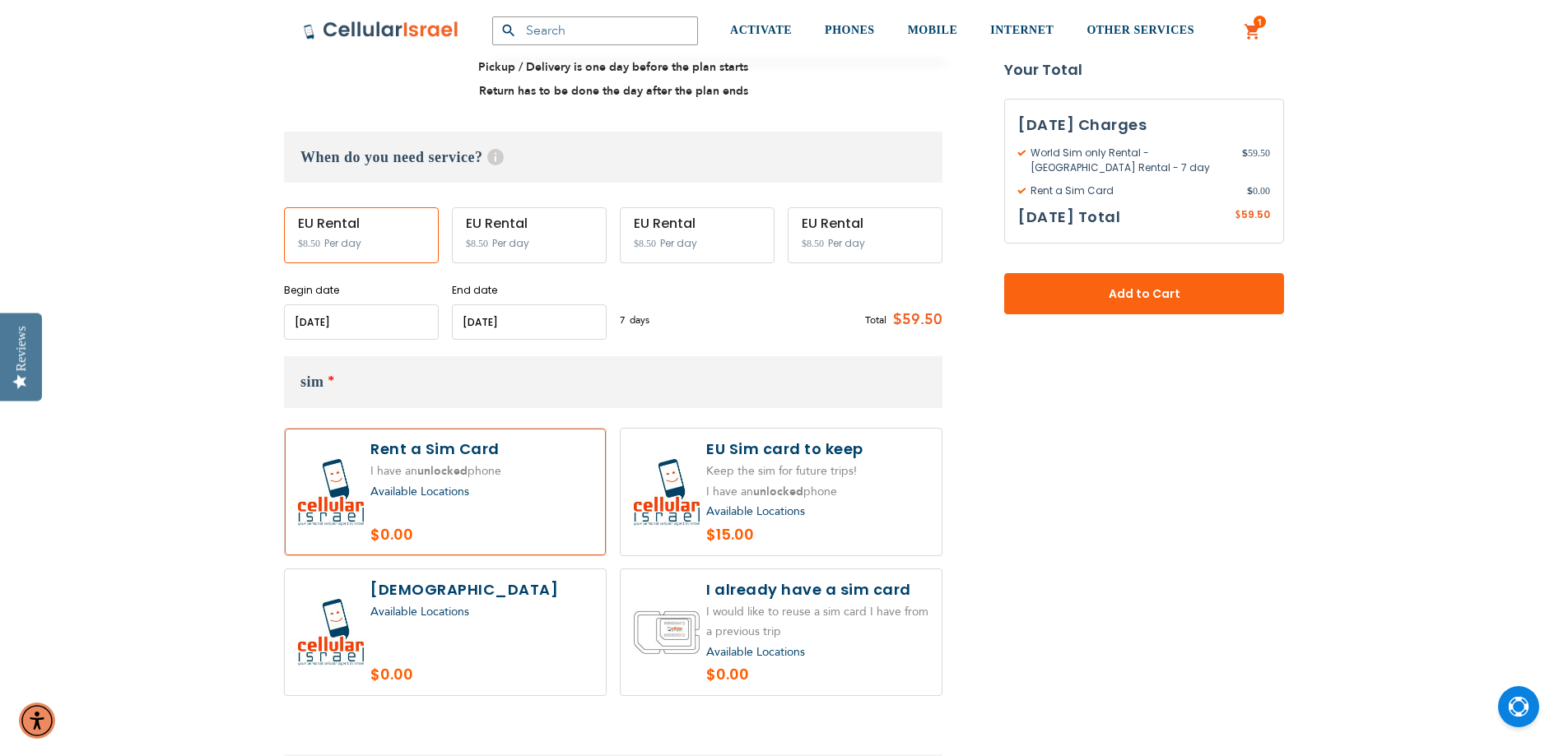
radio input "false"
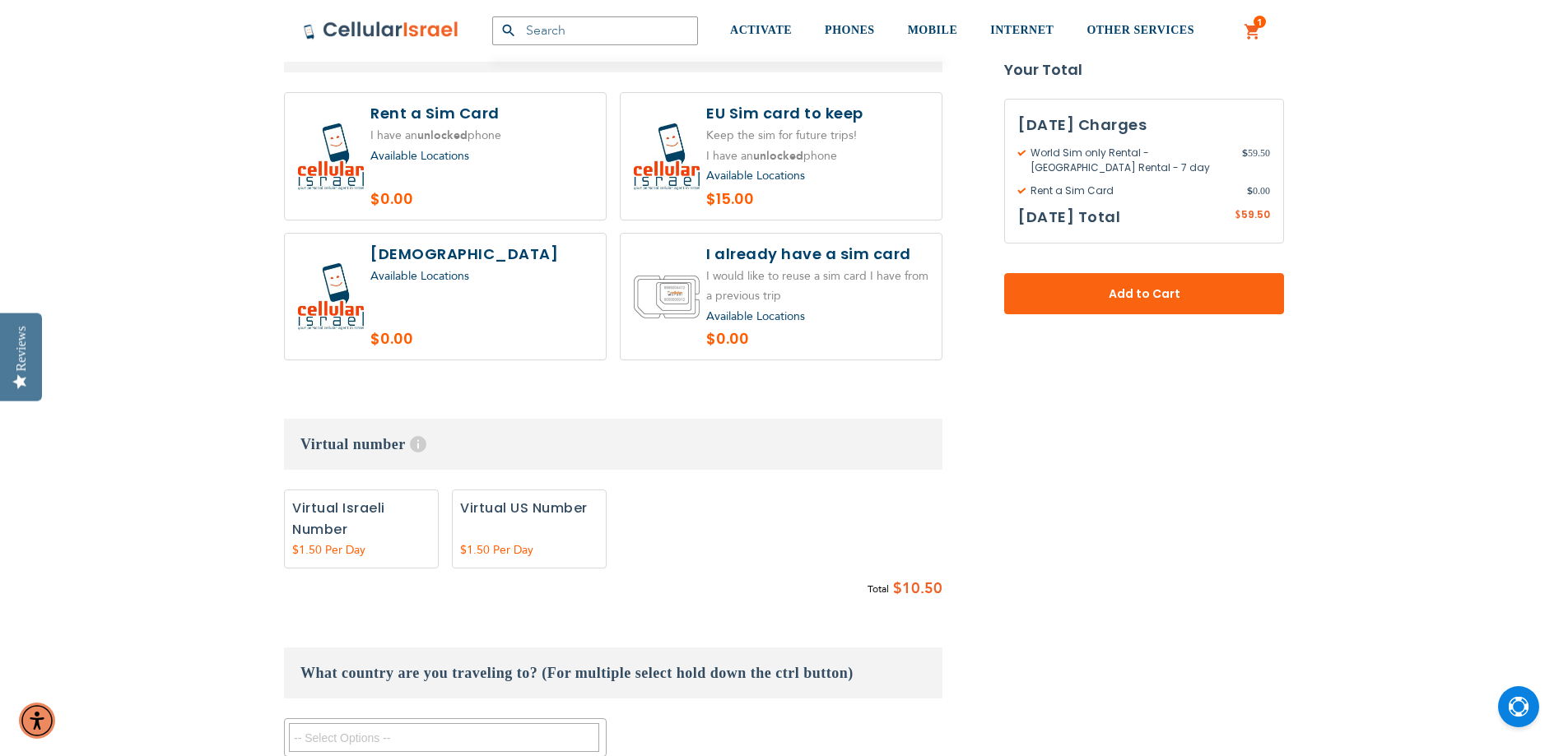
scroll to position [1152, 0]
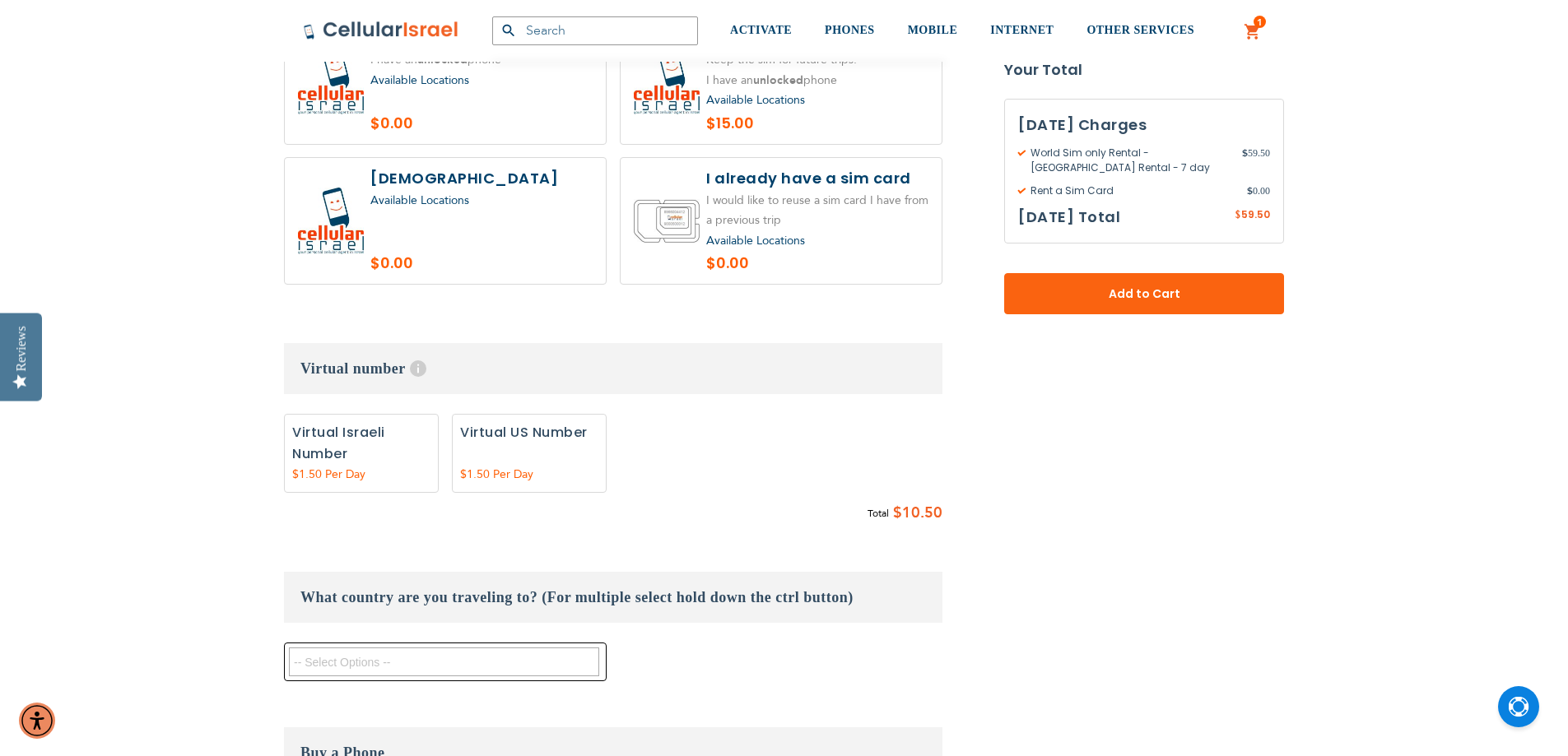
click at [423, 648] on textarea "Search" at bounding box center [443, 662] width 311 height 29
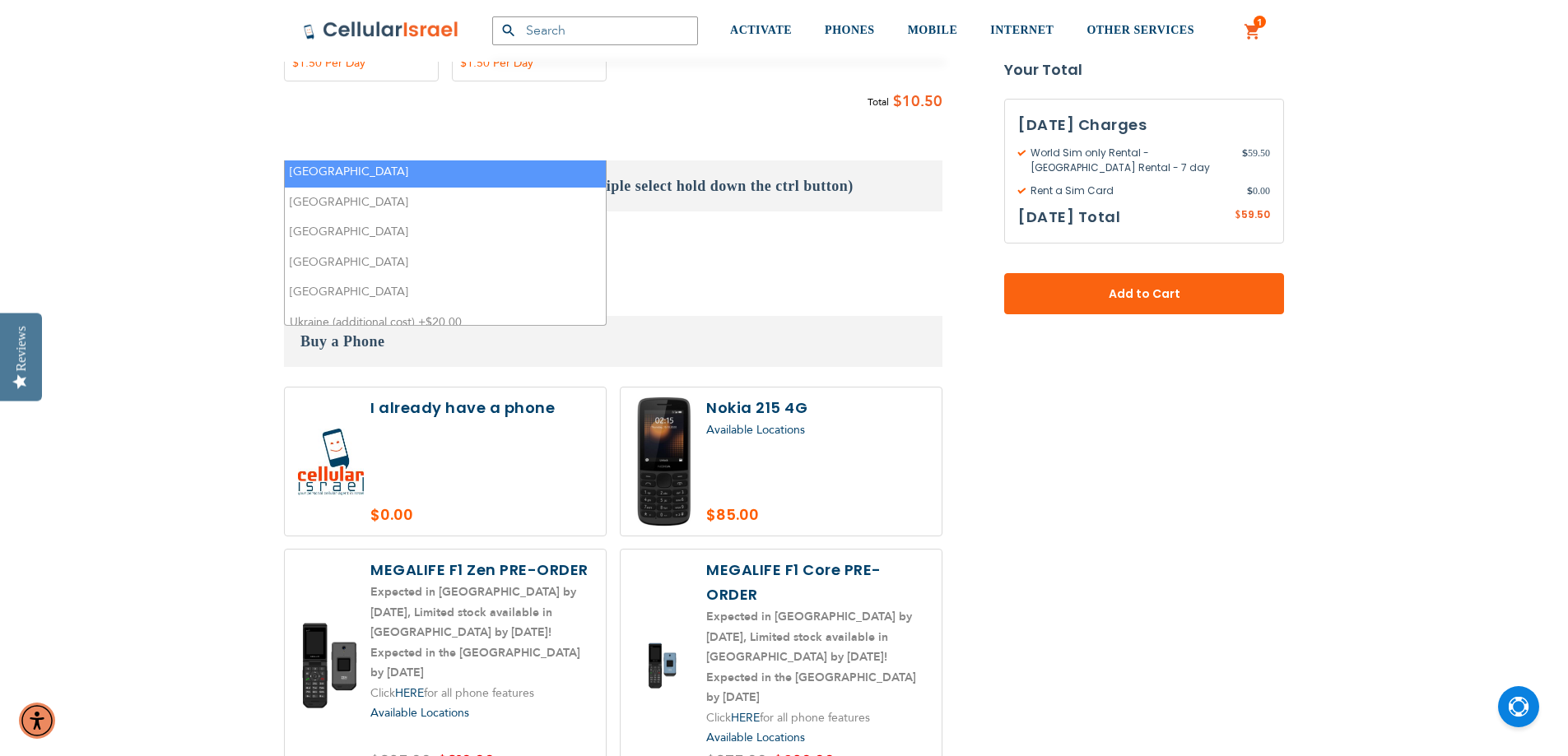
scroll to position [1046, 0]
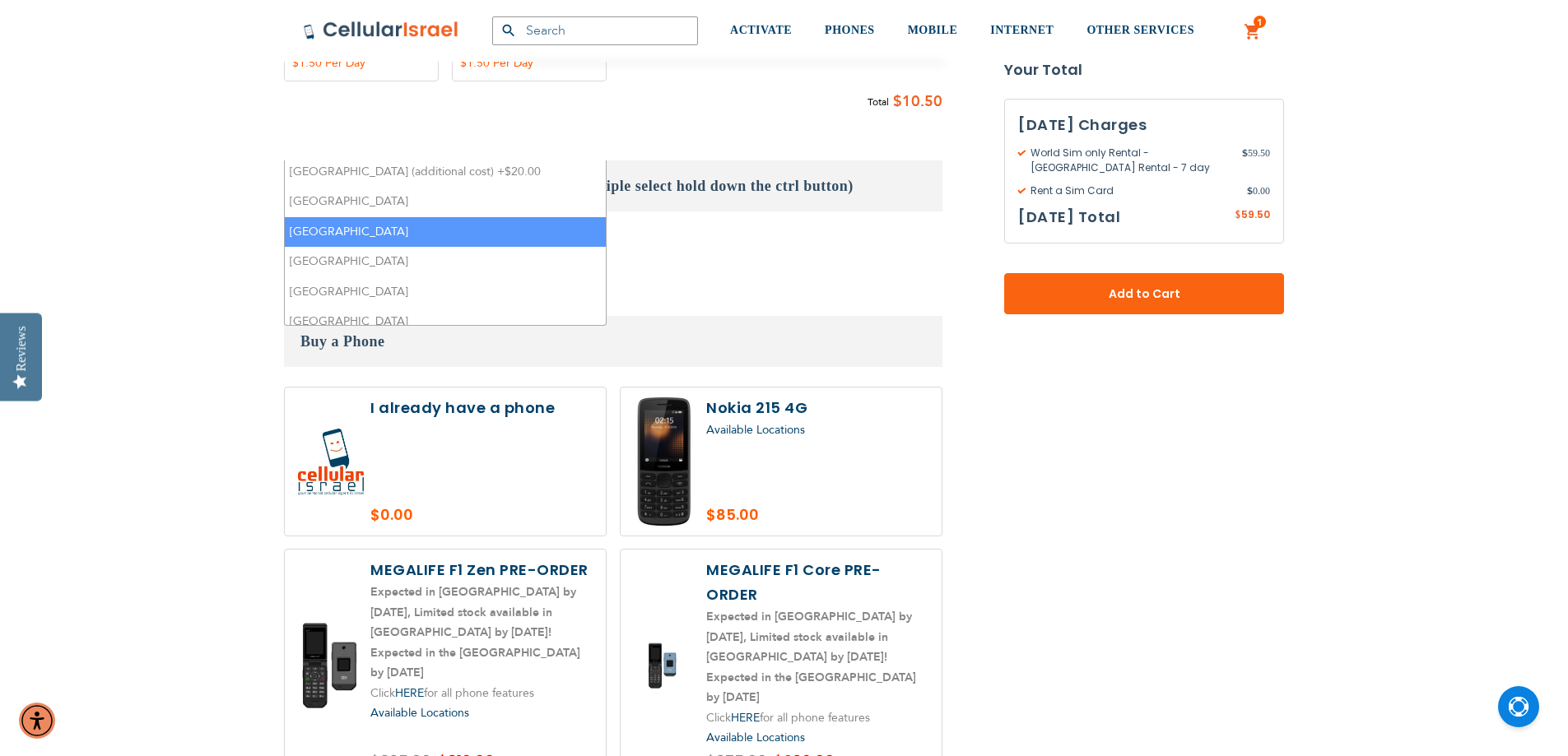
click at [390, 218] on li "[GEOGRAPHIC_DATA]" at bounding box center [444, 233] width 321 height 30
select select "9407"
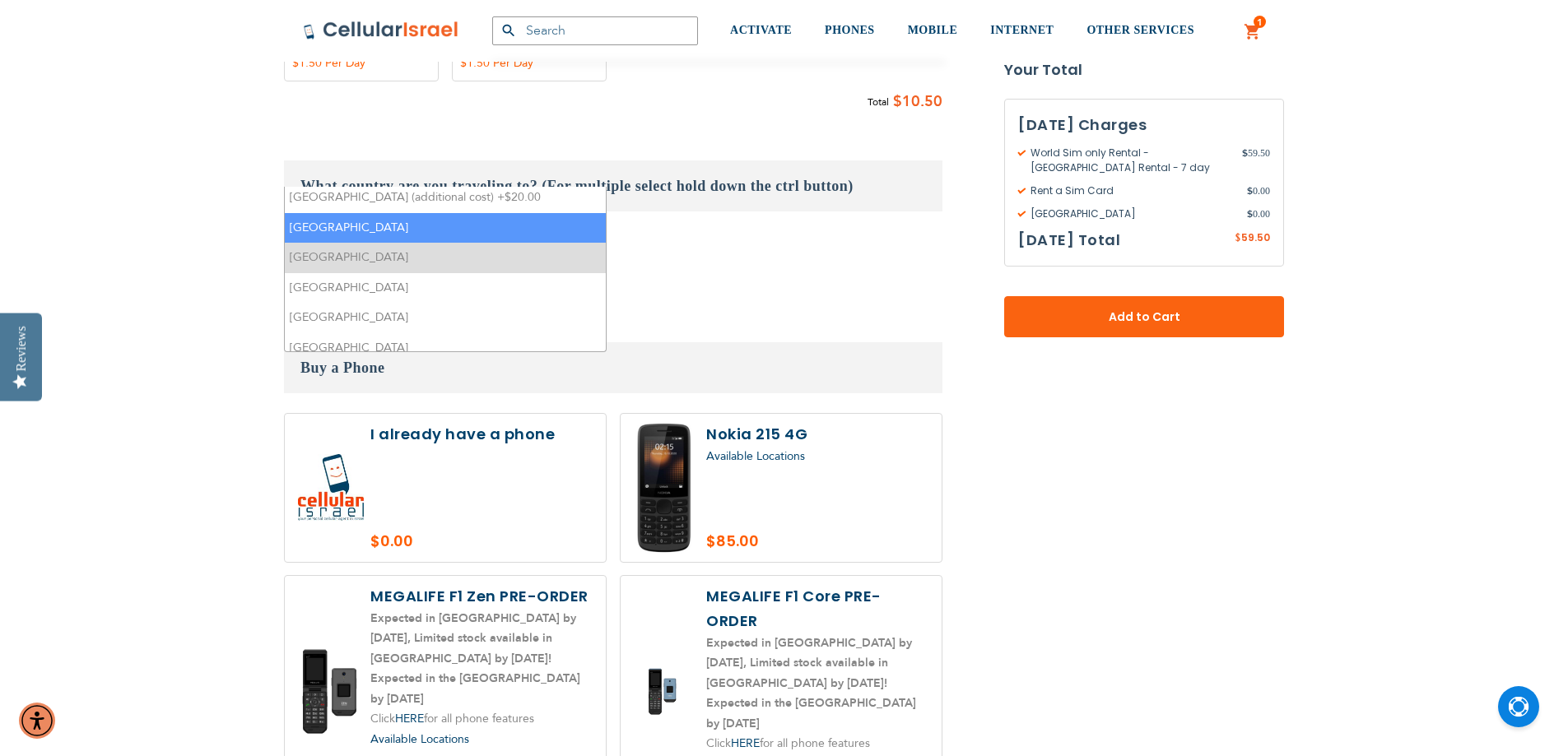
scroll to position [1008, 0]
click at [677, 232] on div "[GEOGRAPHIC_DATA] [GEOGRAPHIC_DATA] [GEOGRAPHIC_DATA] [GEOGRAPHIC_DATA] ([GEOGR…" at bounding box center [612, 264] width 658 height 65
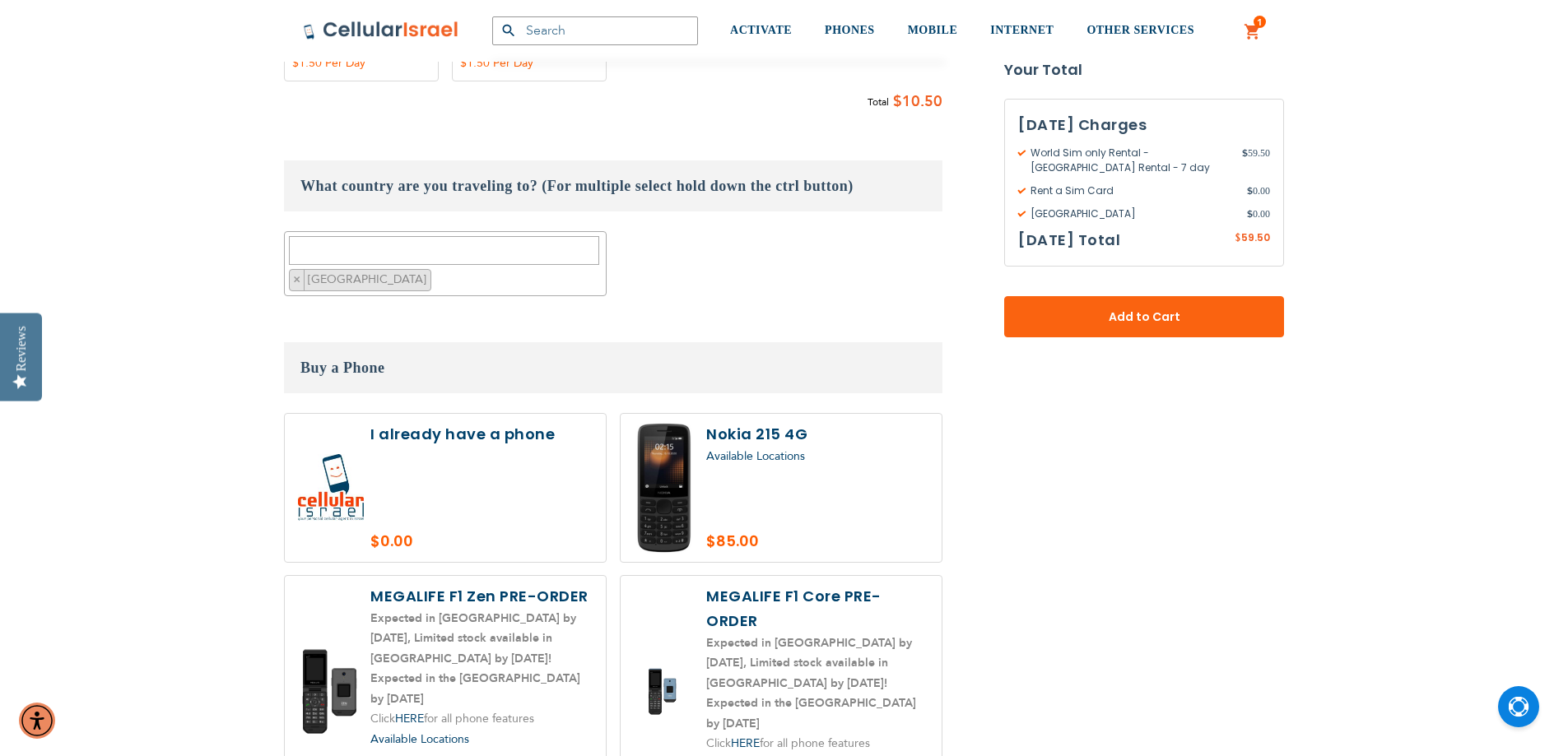
click at [503, 414] on label at bounding box center [444, 488] width 321 height 148
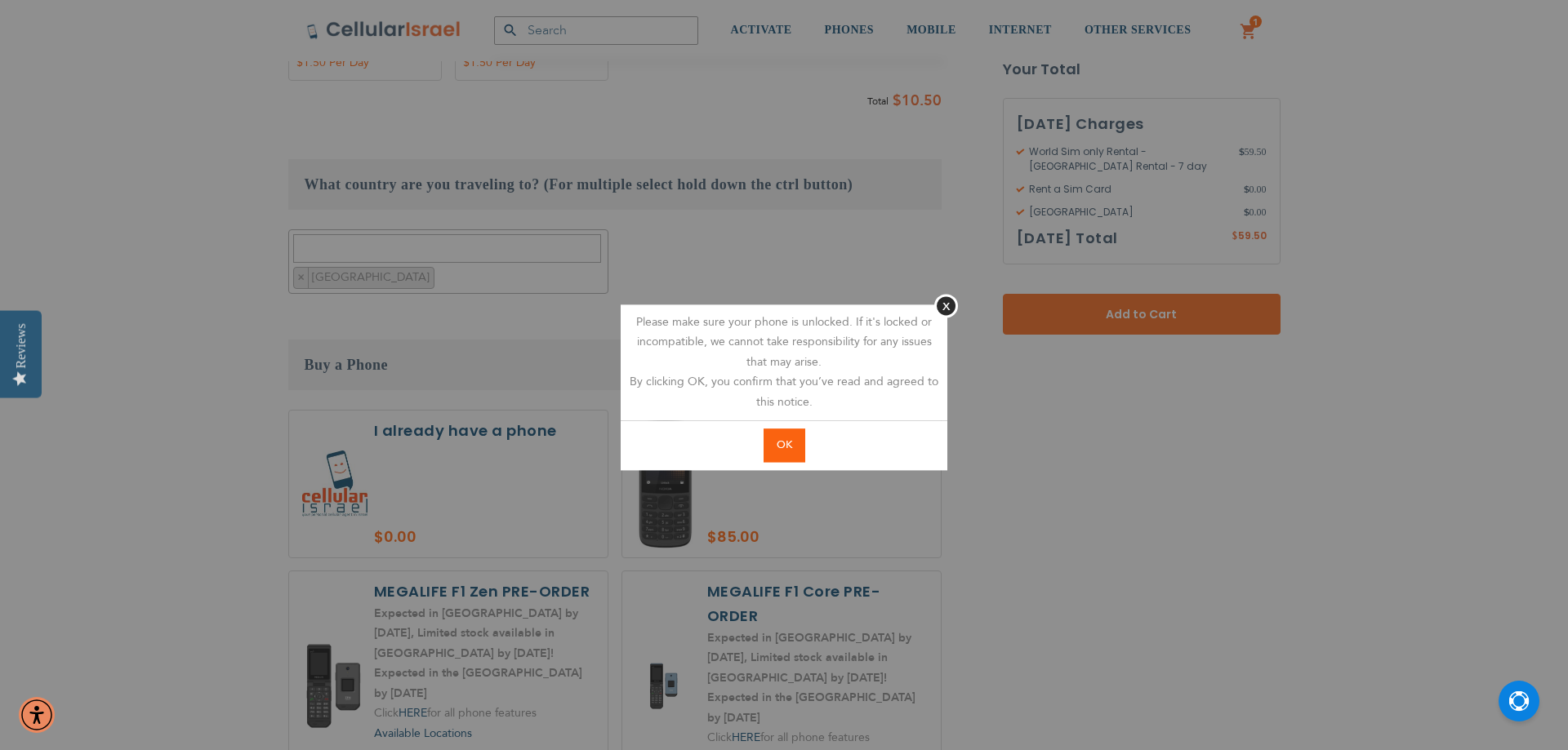
click at [781, 444] on span "OK" at bounding box center [785, 445] width 16 height 15
radio input "true"
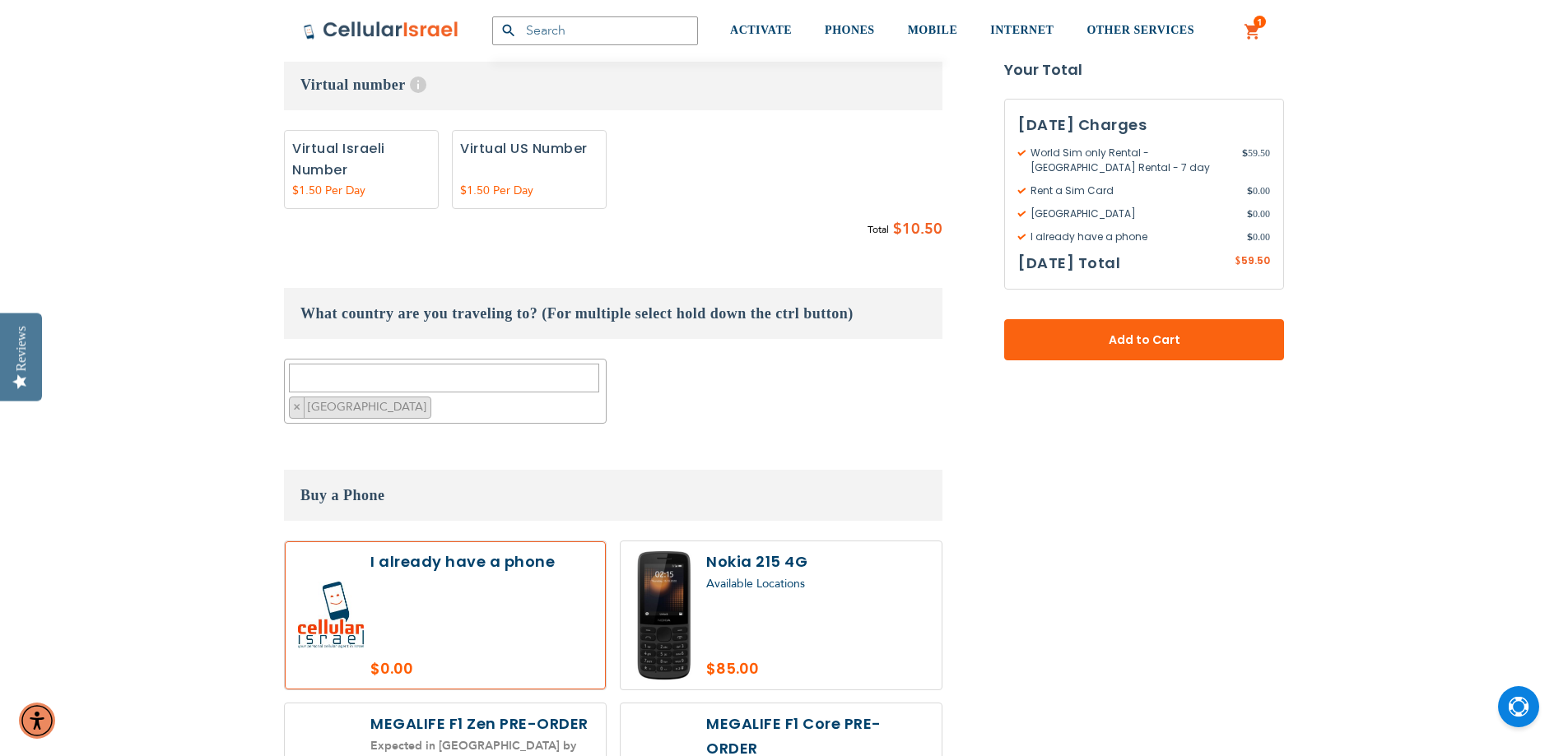
scroll to position [1317, 0]
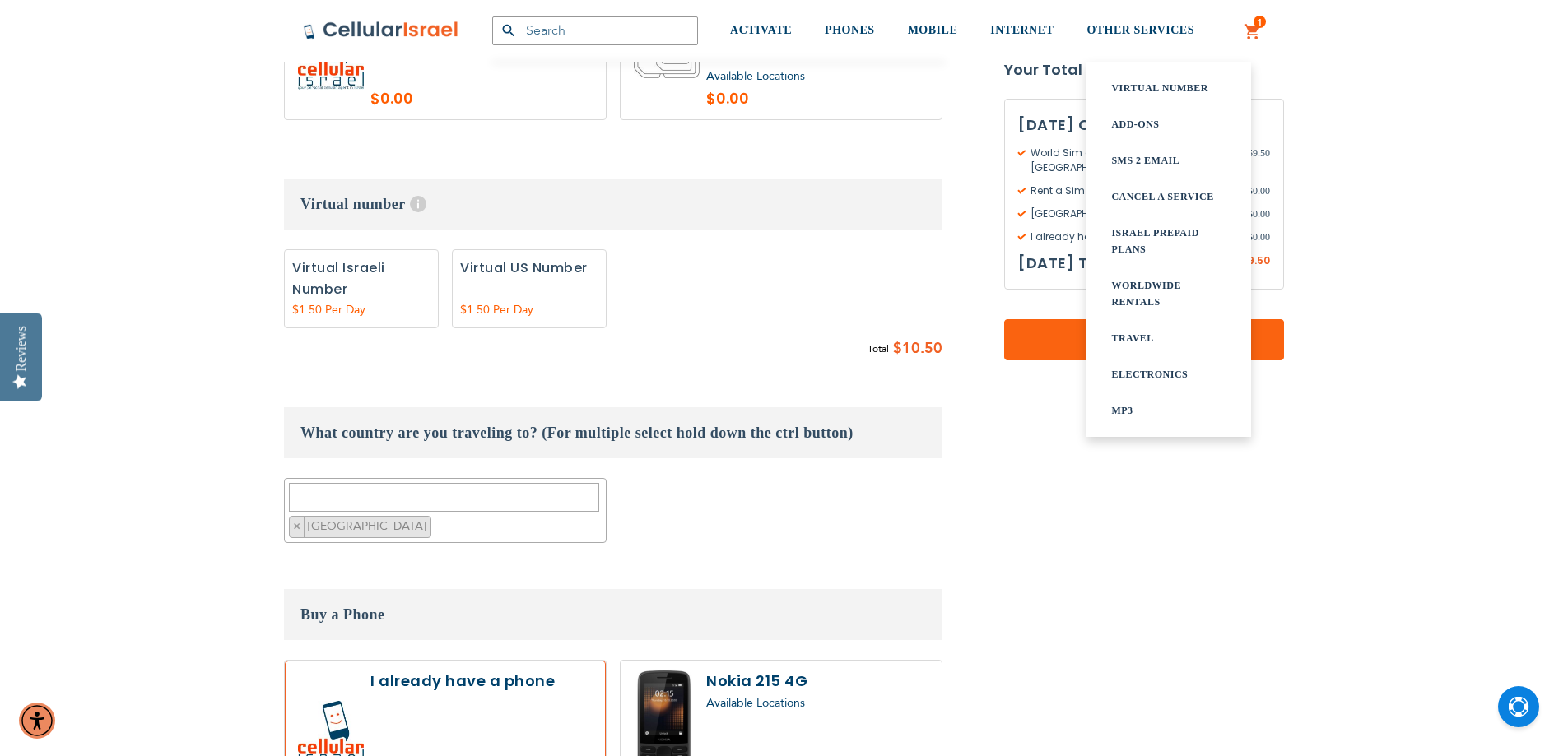
click at [1141, 289] on link "WORLDWIDE rentals" at bounding box center [1168, 294] width 115 height 33
